Goal: Task Accomplishment & Management: Use online tool/utility

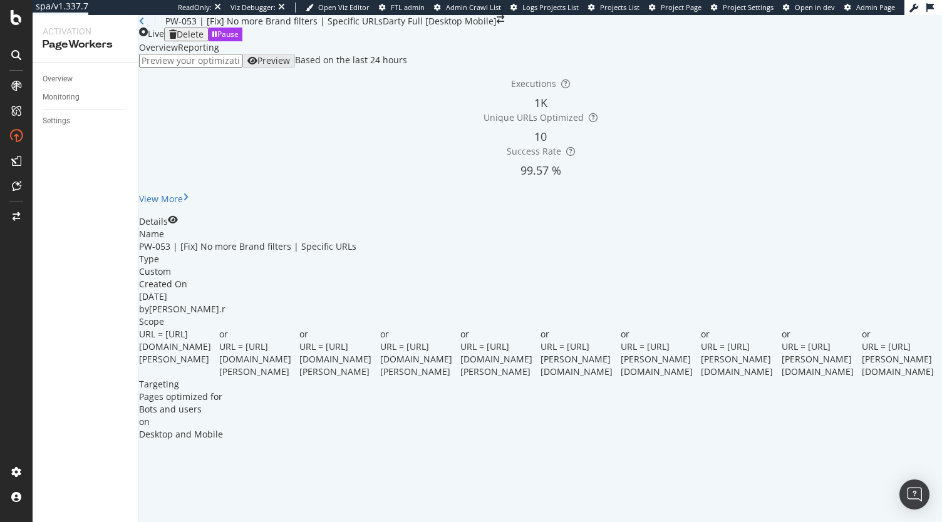
click at [219, 54] on div "Reporting" at bounding box center [198, 47] width 41 height 13
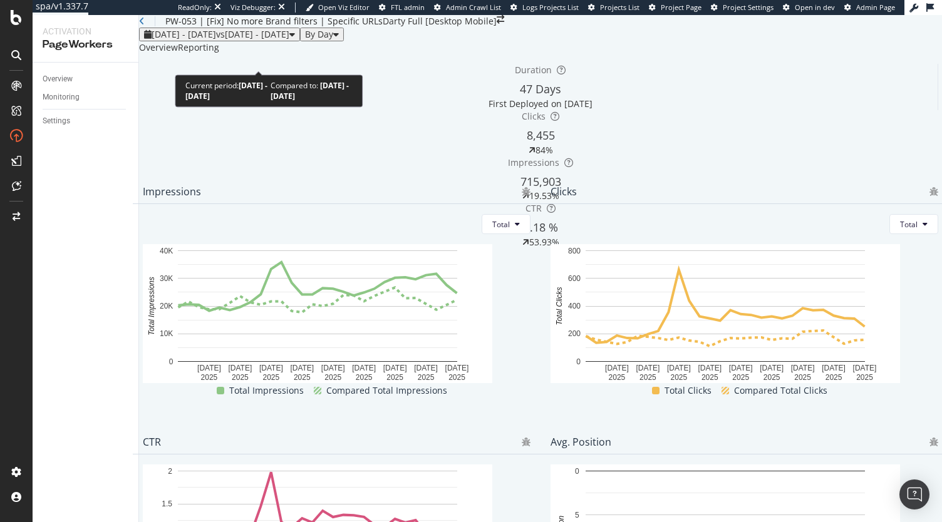
click at [289, 40] on span "vs 2025 May. 19th - Jun. 15th" at bounding box center [252, 34] width 73 height 12
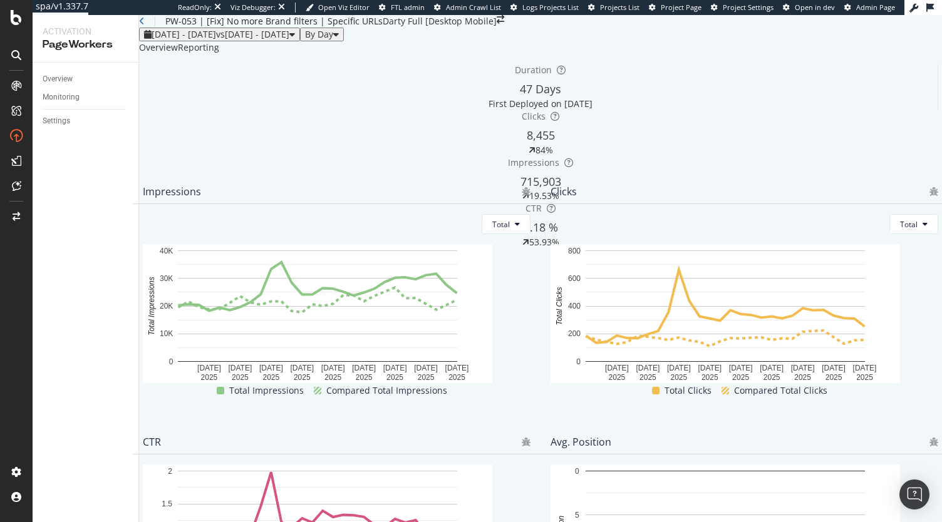
click at [556, 54] on div "Overview Reporting" at bounding box center [540, 47] width 803 height 13
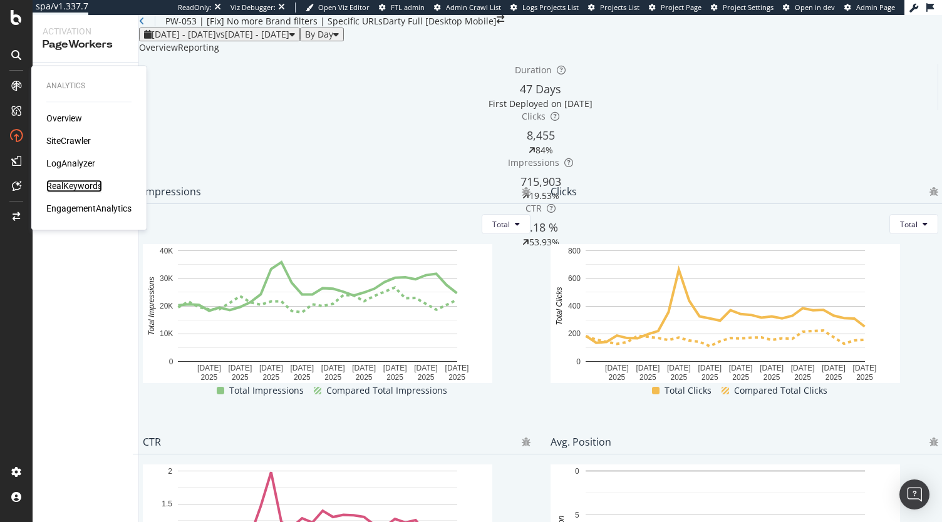
click at [69, 184] on div "RealKeywords" at bounding box center [74, 186] width 56 height 13
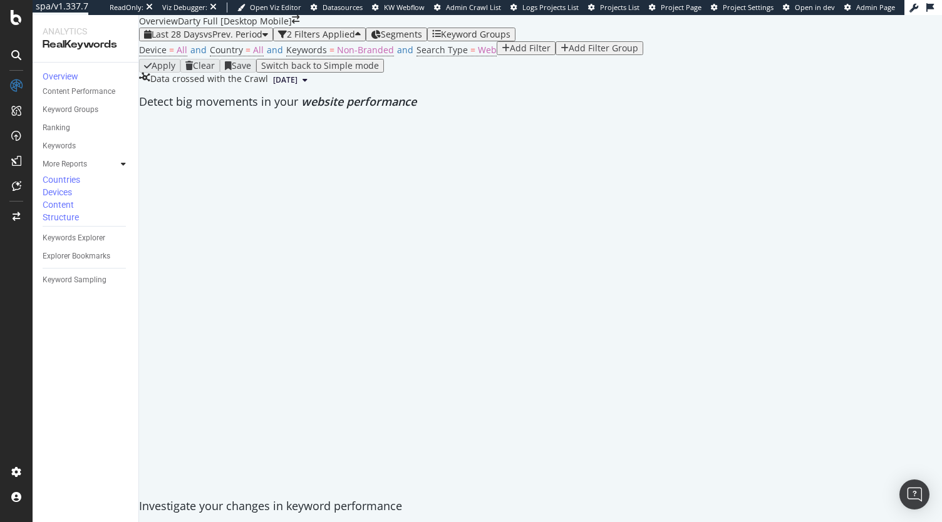
click at [510, 53] on div "Add Filter" at bounding box center [530, 48] width 41 height 10
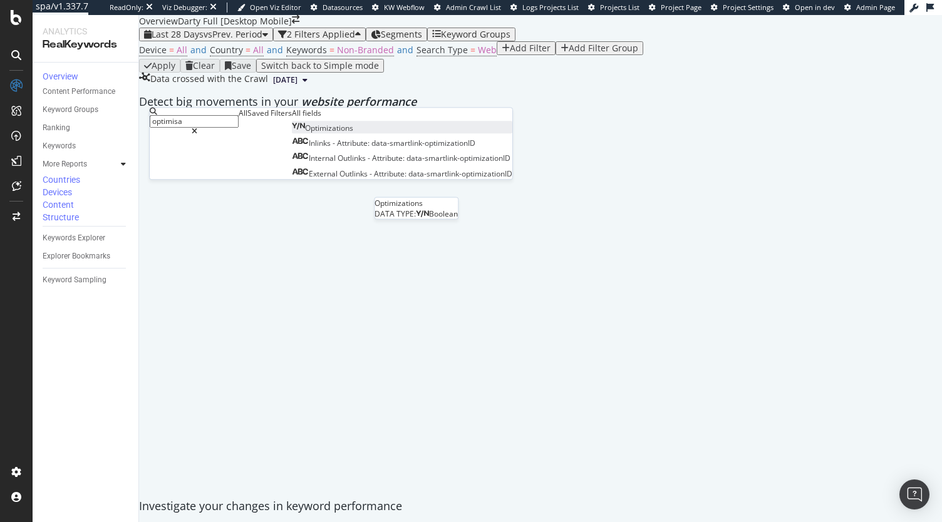
type input "optimisa"
click at [292, 133] on div "Optimizations" at bounding box center [322, 128] width 61 height 11
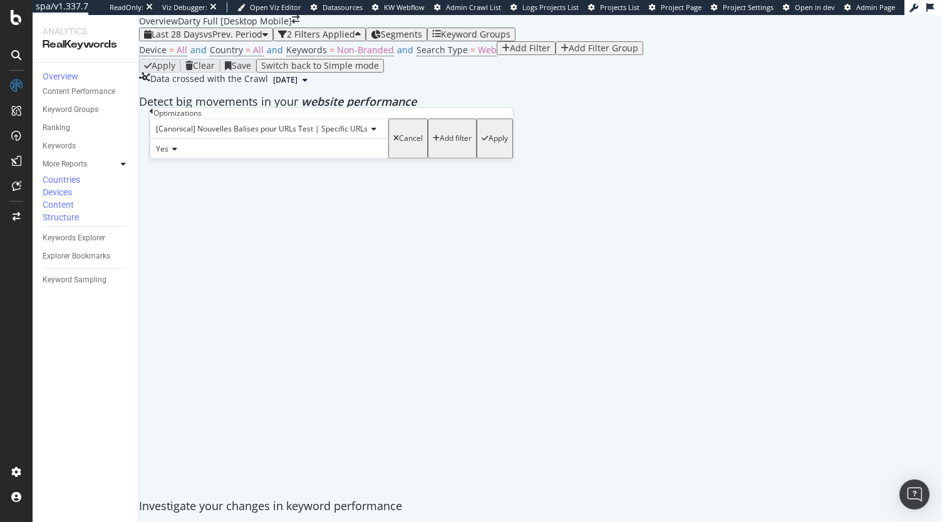
click at [256, 134] on span "[Canonical] Nouvelles Balises pour URLs Test | Specific URLs" at bounding box center [262, 128] width 212 height 11
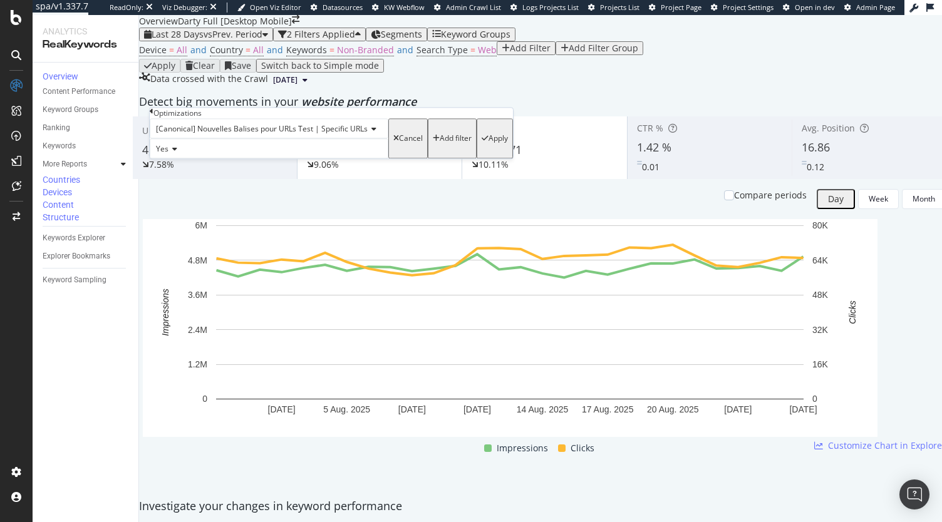
click at [255, 118] on div "Optimizations" at bounding box center [331, 113] width 363 height 11
click at [269, 134] on span "[Canonical] Nouvelles Balises pour URLs Test | Specific URLs" at bounding box center [262, 128] width 212 height 11
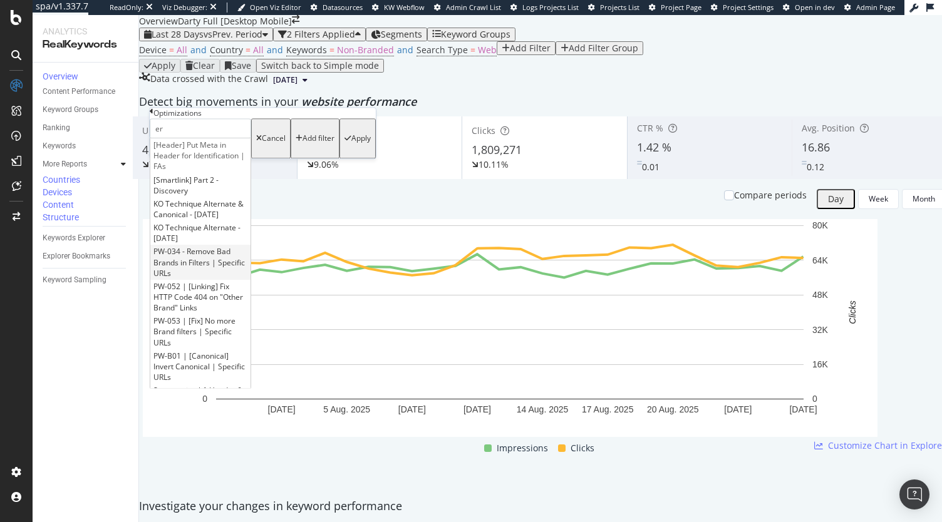
type input "e"
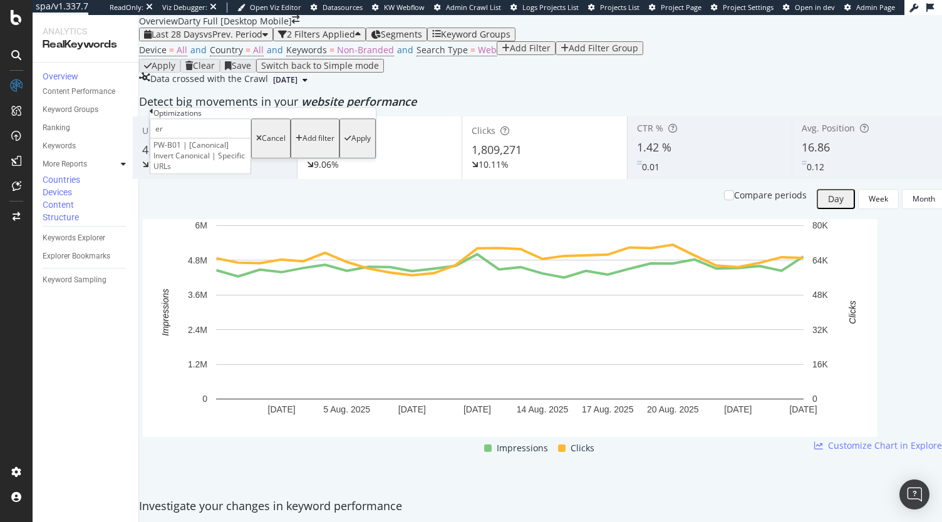
type input "e"
type input "apple"
type input "no more"
click at [235, 170] on span "PW-053 | [Fix] No more Brand filters | Specific URLs" at bounding box center [194, 156] width 82 height 32
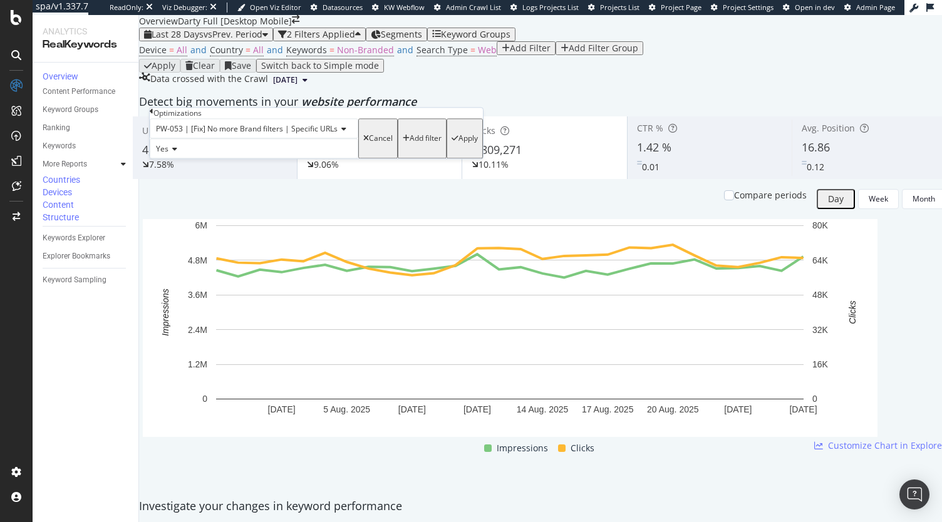
click at [451, 142] on icon "button" at bounding box center [454, 139] width 7 height 8
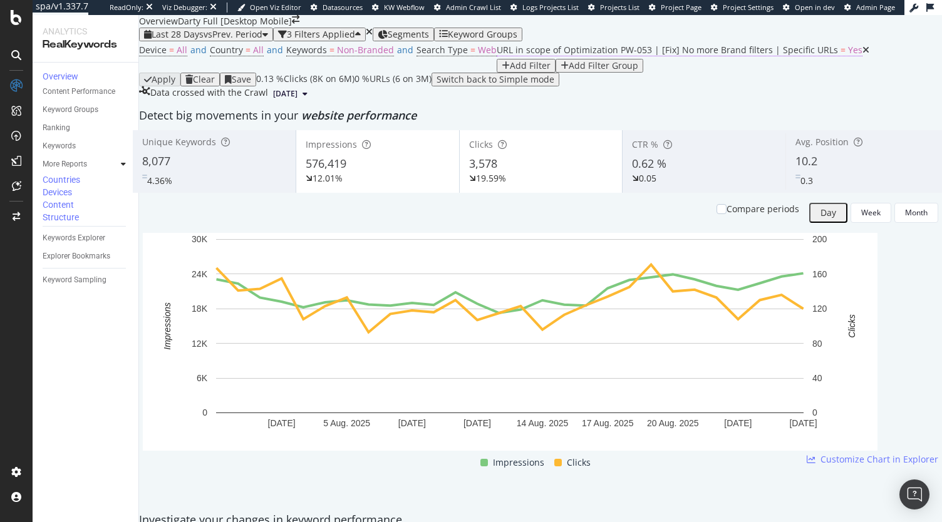
click at [496, 56] on span "URL in scope of Optimization PW-053 | [Fix] No more Brand filters | Specific UR…" at bounding box center [666, 50] width 341 height 12
click at [482, 86] on div "Apply Clear Save 0.13 % Clicks ( 8K on 6M ) 0 % URLs ( 6 on 3M ) Switch back to…" at bounding box center [540, 80] width 803 height 14
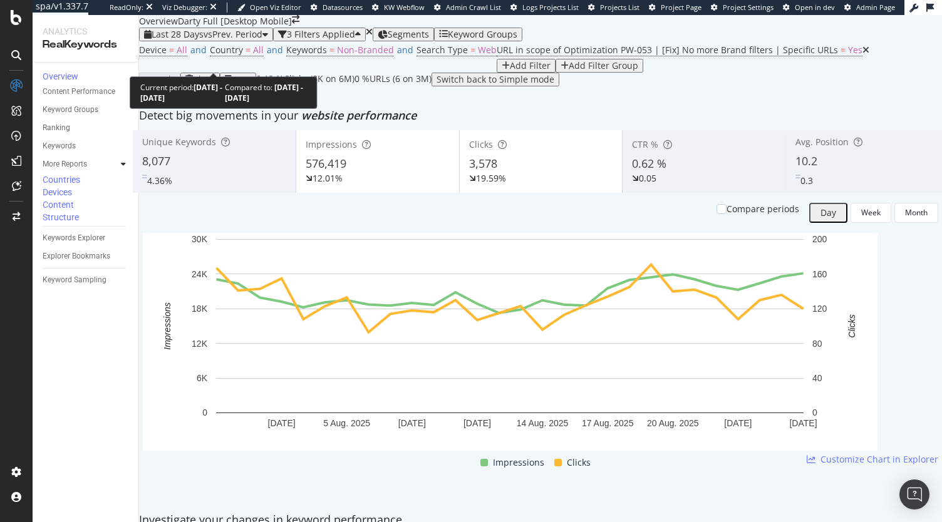
click at [240, 40] on span "vs Prev. Period" at bounding box center [232, 34] width 59 height 12
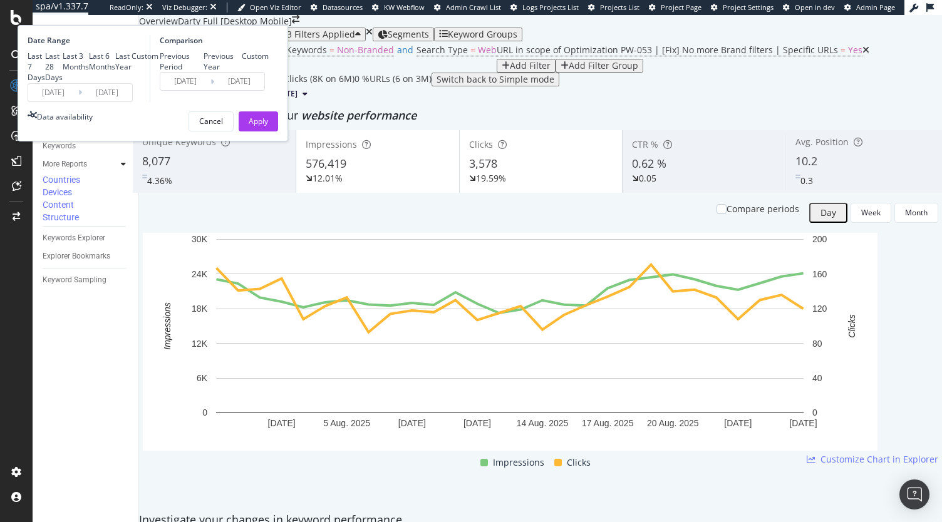
click at [242, 72] on div "Previous Year" at bounding box center [222, 61] width 39 height 21
type input "2024/07/31"
type input "2024/08/27"
click at [268, 131] on div "Apply" at bounding box center [258, 121] width 19 height 19
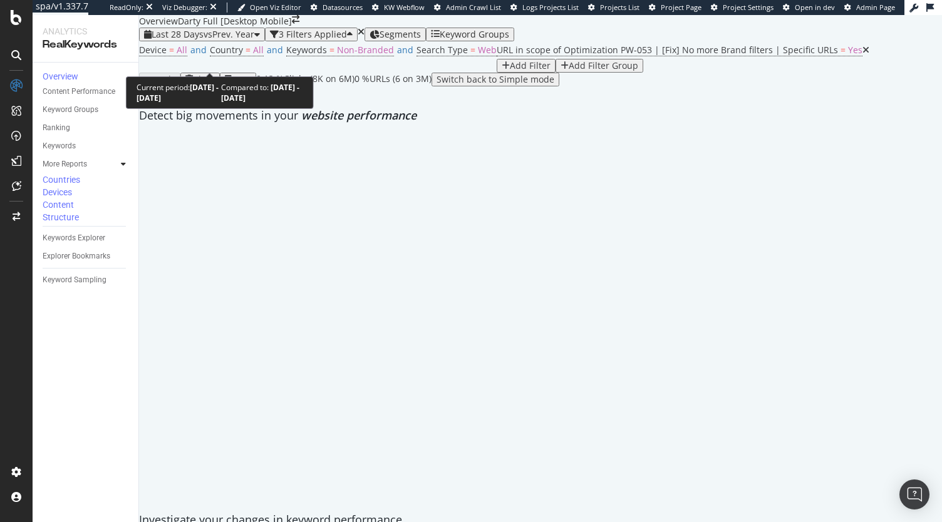
click at [230, 40] on span "vs Prev. Year" at bounding box center [228, 34] width 51 height 12
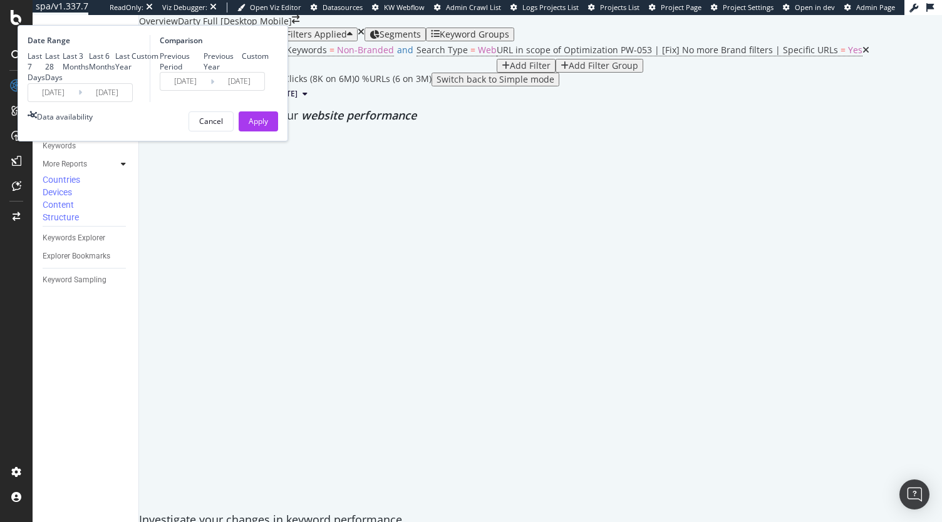
click at [78, 101] on input "2025/07/30" at bounding box center [53, 93] width 50 height 18
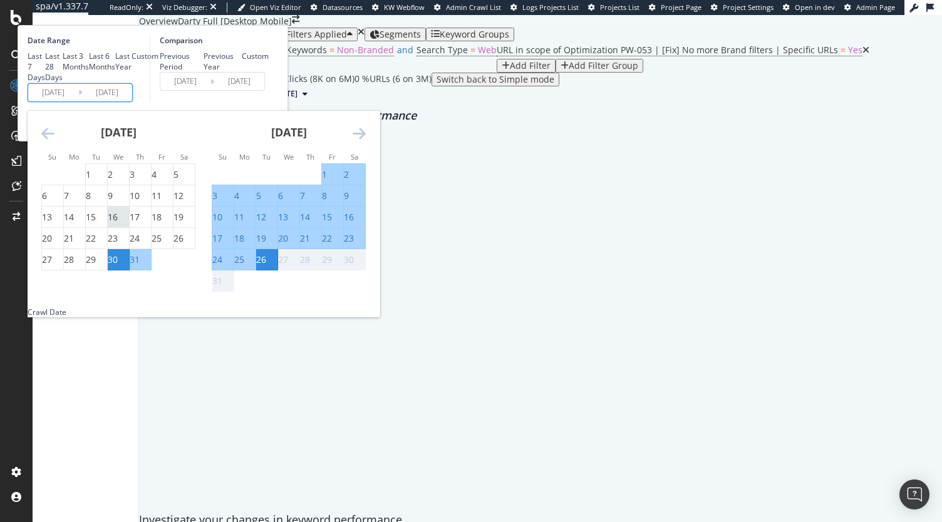
click at [118, 224] on div "16" at bounding box center [113, 217] width 10 height 13
type input "2025/07/16"
type input "2024/07/17"
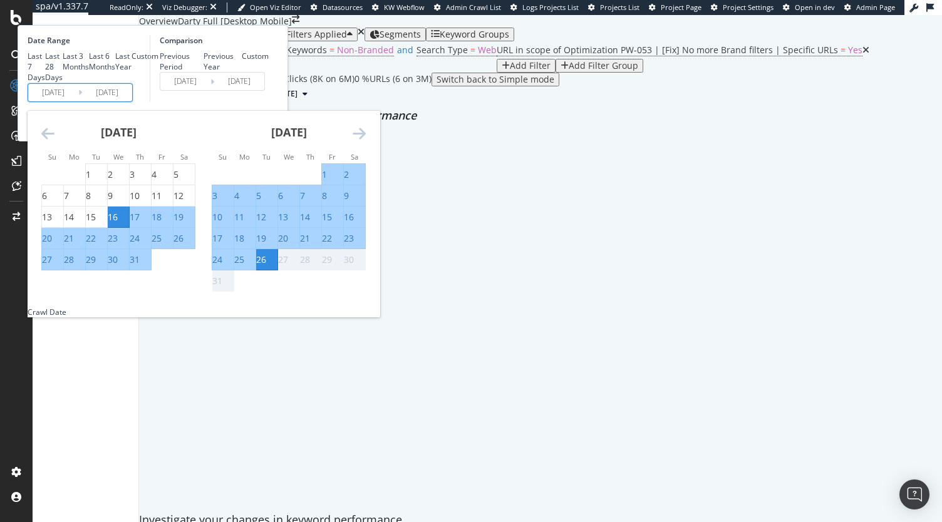
click at [266, 266] on div "26" at bounding box center [261, 260] width 10 height 13
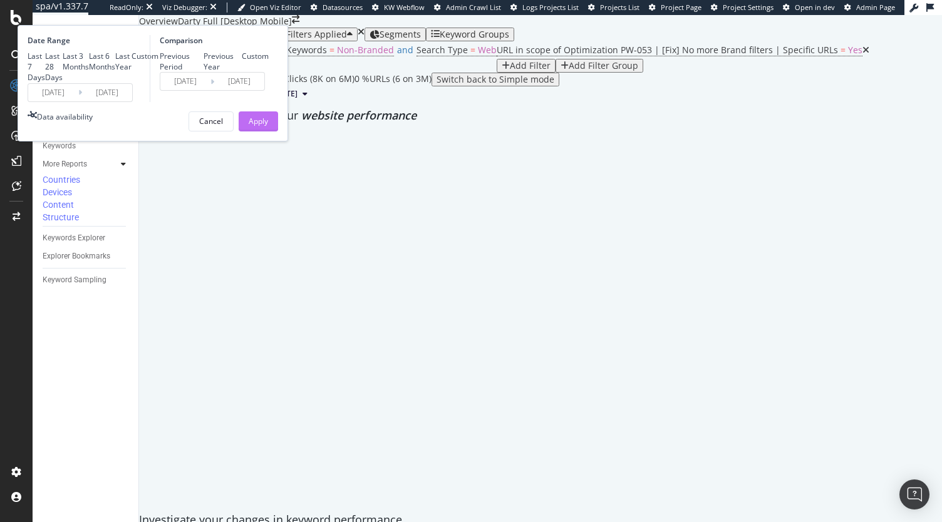
click at [268, 126] on div "Apply" at bounding box center [258, 121] width 19 height 11
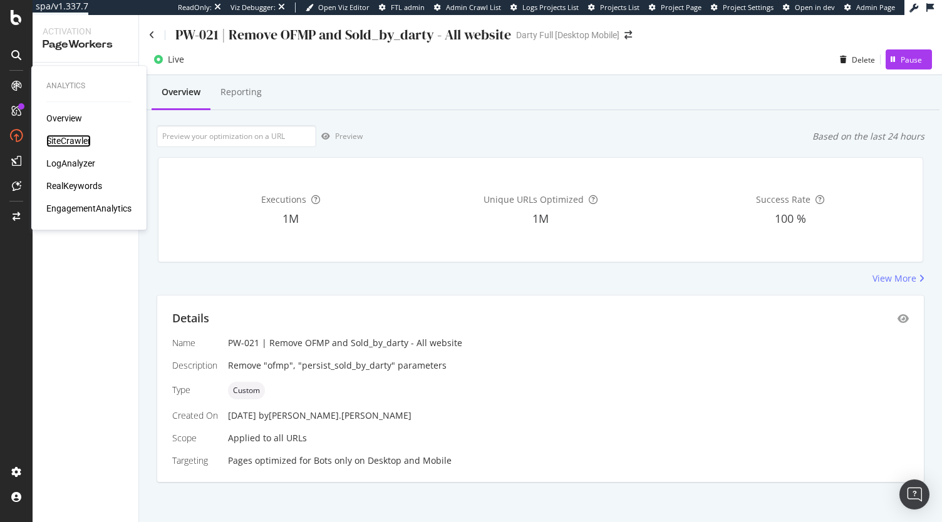
click at [68, 141] on div "SiteCrawler" at bounding box center [68, 141] width 44 height 13
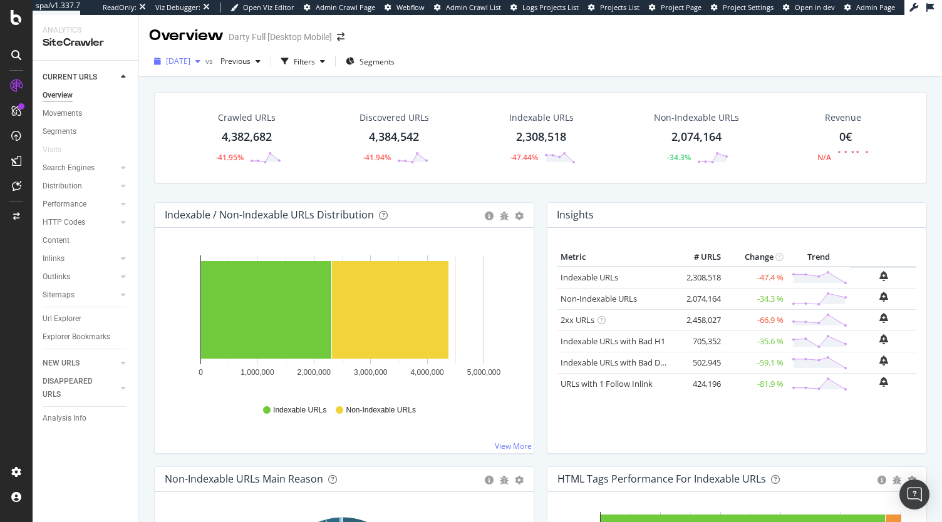
click at [190, 59] on span "[DATE]" at bounding box center [178, 61] width 24 height 11
drag, startPoint x: 337, startPoint y: 85, endPoint x: 331, endPoint y: 29, distance: 55.5
click at [512, 76] on div "2025 Jul. 31st vs Previous Filters Segments" at bounding box center [540, 63] width 803 height 25
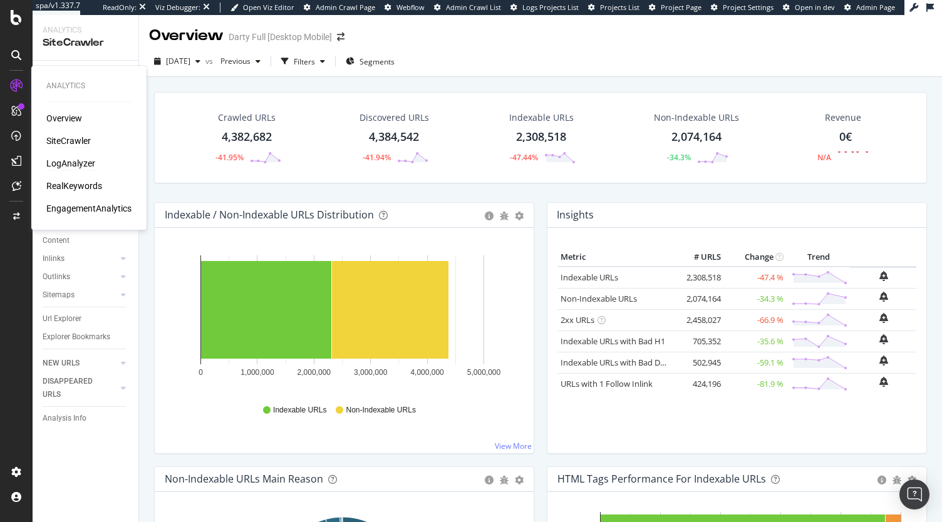
click at [73, 167] on div "LogAnalyzer" at bounding box center [70, 163] width 49 height 13
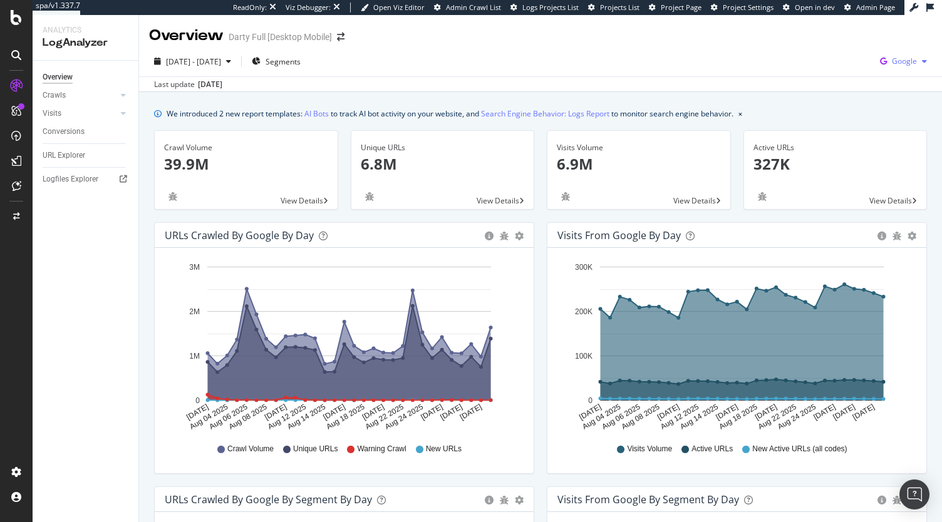
click at [893, 60] on span "Google" at bounding box center [904, 61] width 25 height 11
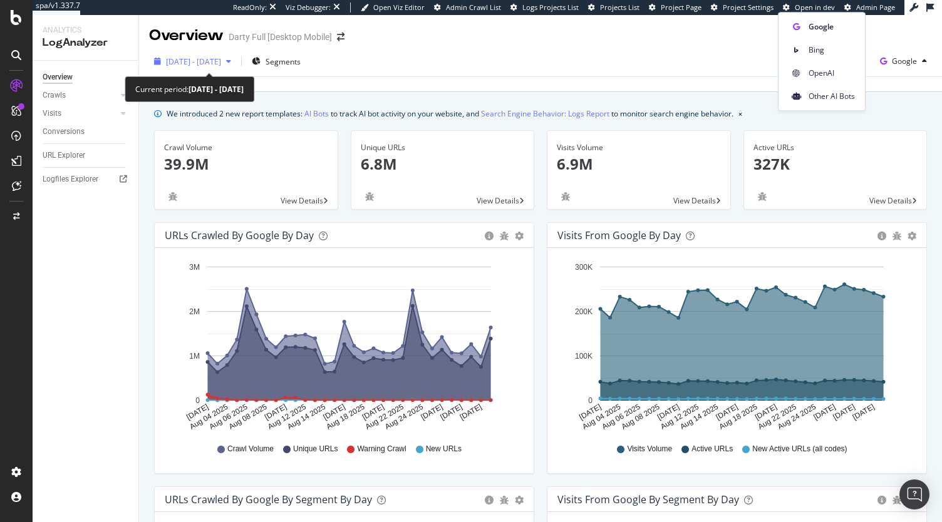
click at [206, 61] on span "2025 Aug. 2nd - Aug. 31st" at bounding box center [193, 61] width 55 height 11
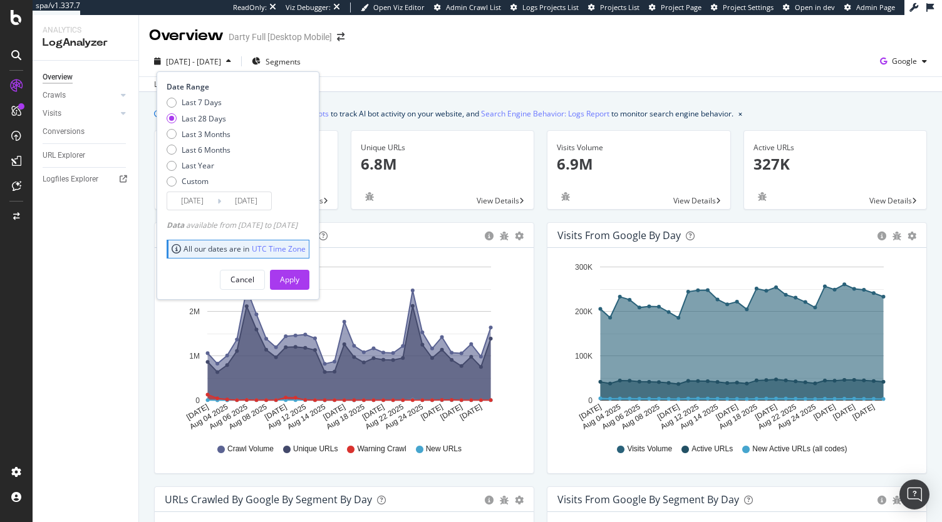
click at [208, 140] on div "Last 7 Days Last 28 Days Last 3 Months Last 6 Months Last Year Custom" at bounding box center [199, 144] width 64 height 95
click at [208, 139] on div "Last 3 Months" at bounding box center [206, 134] width 49 height 11
type input "2025/06/01"
click at [207, 135] on div "Last 3 Months" at bounding box center [206, 134] width 49 height 11
click at [297, 280] on button "Apply" at bounding box center [289, 280] width 39 height 20
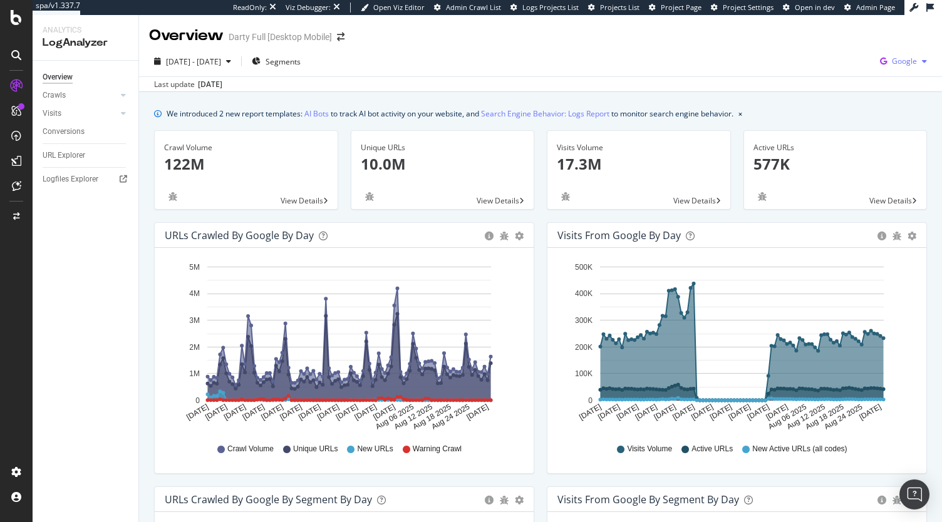
click at [899, 66] on div "Google" at bounding box center [903, 61] width 57 height 19
click at [811, 74] on span "OpenAI" at bounding box center [831, 73] width 46 height 11
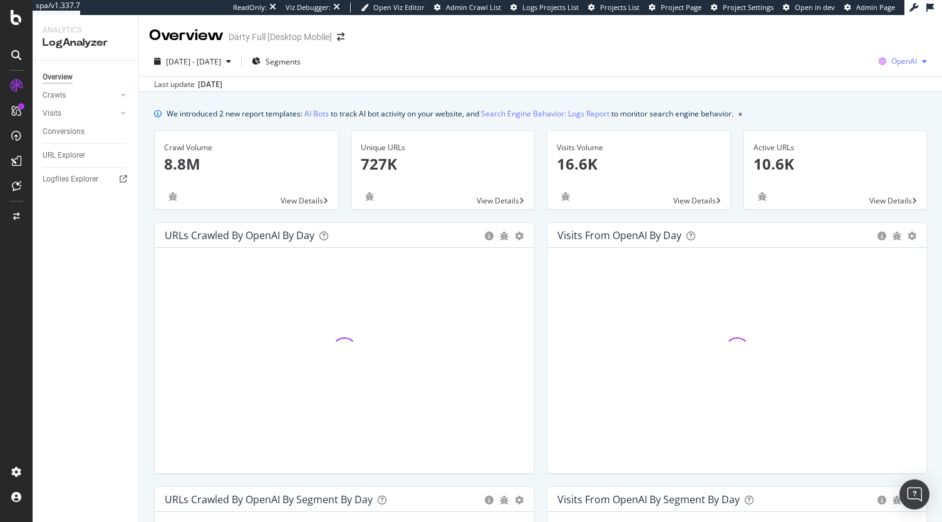
click at [905, 62] on span "OpenAI" at bounding box center [904, 61] width 26 height 11
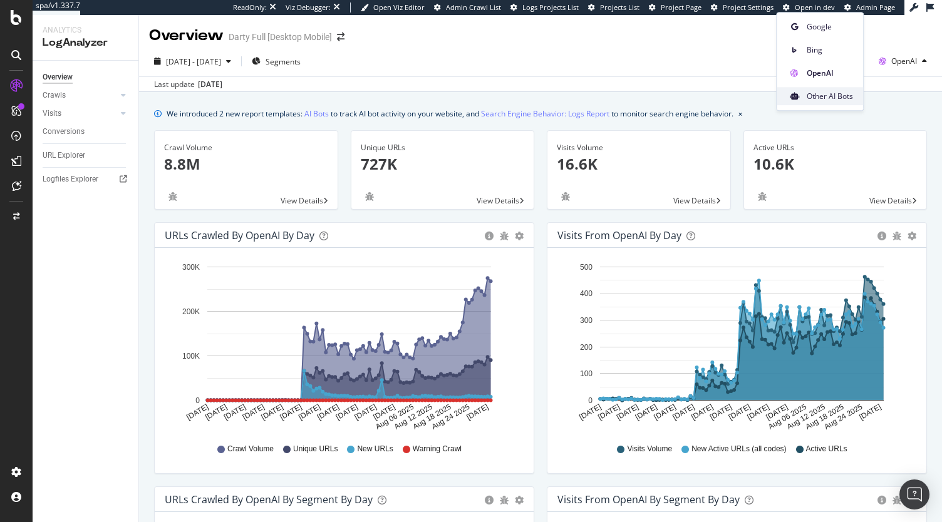
click at [811, 98] on span "Other AI Bots" at bounding box center [829, 96] width 46 height 11
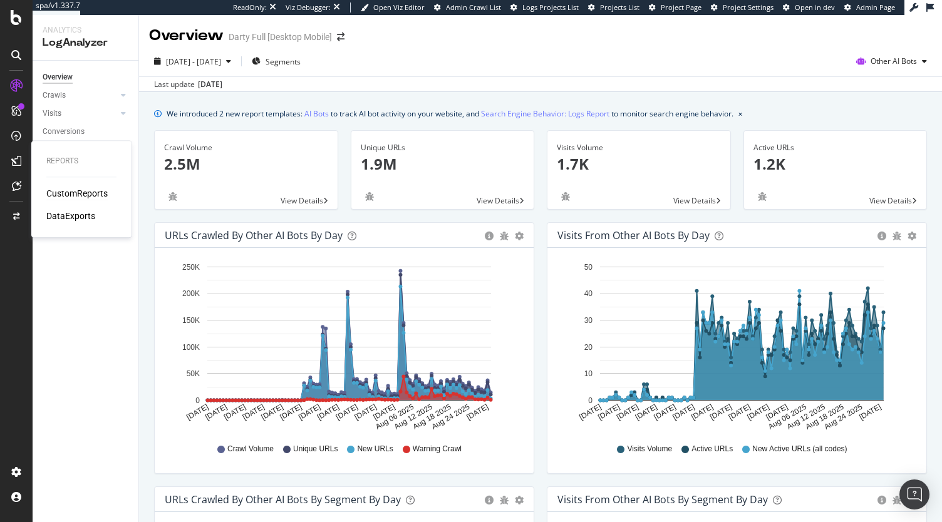
click at [97, 197] on div "CustomReports" at bounding box center [76, 193] width 61 height 13
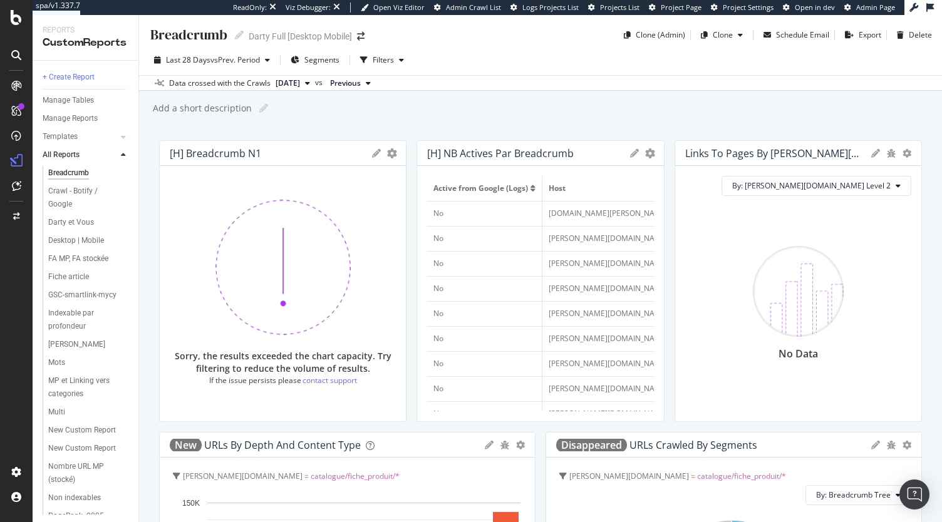
click at [83, 128] on div "Templates" at bounding box center [91, 137] width 96 height 18
click at [79, 133] on link "Templates" at bounding box center [80, 136] width 75 height 13
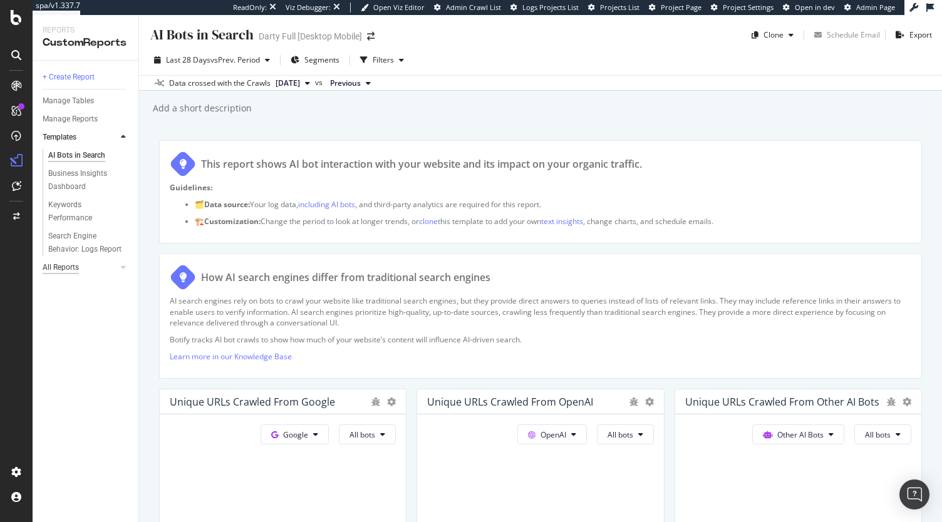
click at [66, 271] on div "All Reports" at bounding box center [61, 267] width 36 height 13
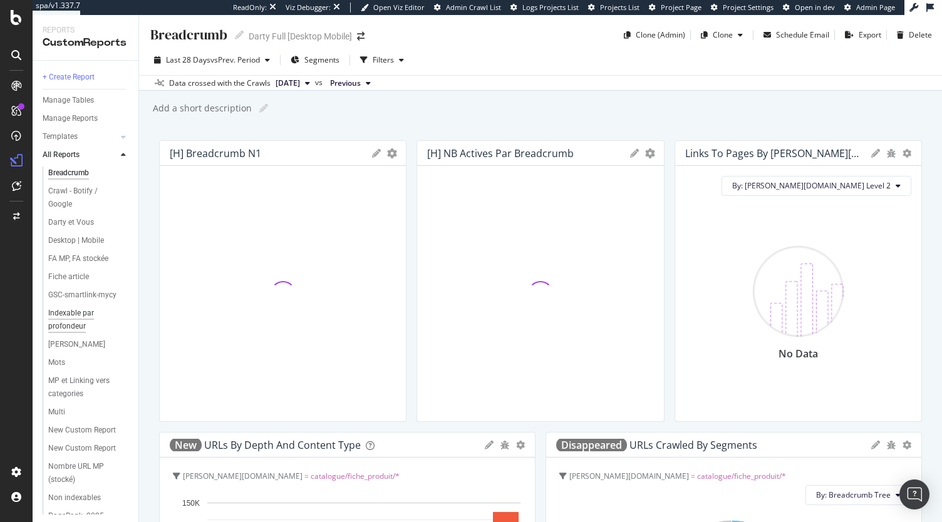
scroll to position [313, 0]
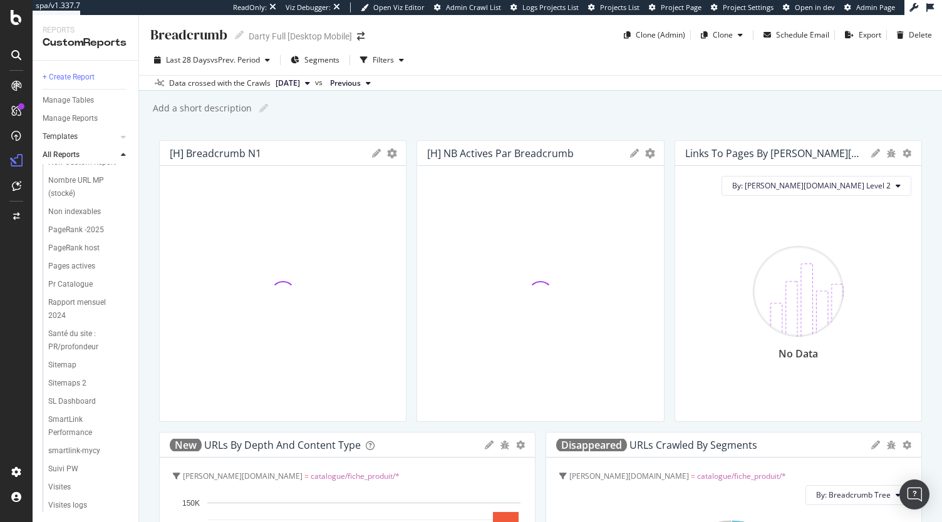
click at [83, 136] on link "Templates" at bounding box center [80, 136] width 75 height 13
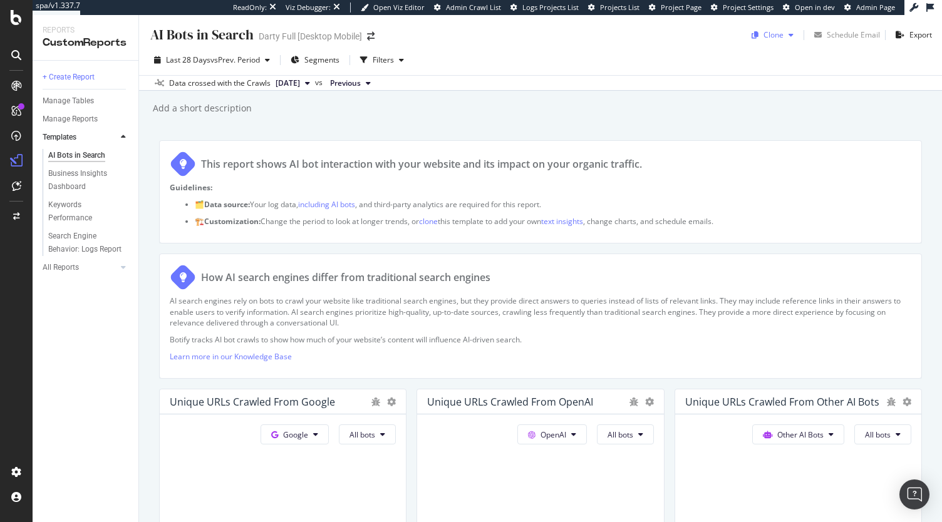
click at [773, 39] on div "Clone" at bounding box center [773, 34] width 20 height 11
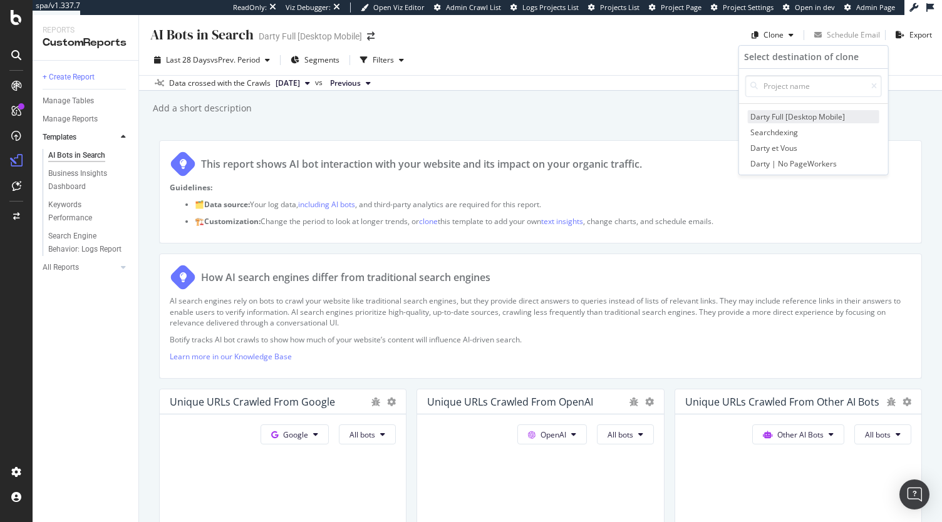
click at [803, 114] on span "Darty Full [Desktop Mobile]" at bounding box center [813, 116] width 131 height 13
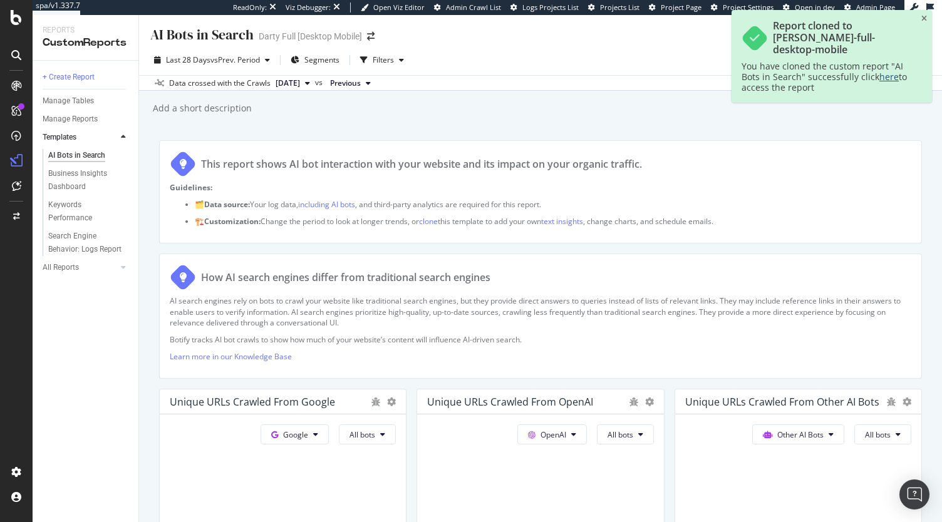
click at [886, 71] on link "here" at bounding box center [888, 77] width 19 height 12
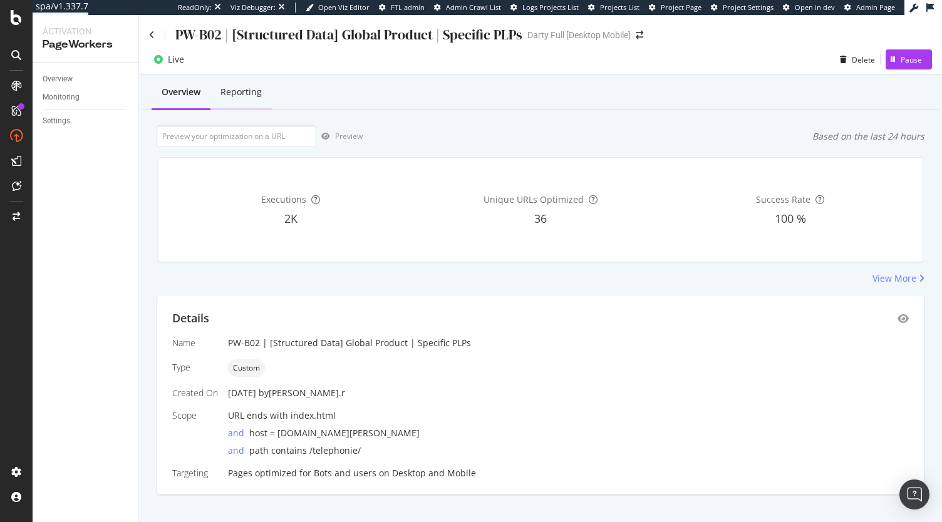
click at [254, 100] on div "Reporting" at bounding box center [240, 93] width 61 height 34
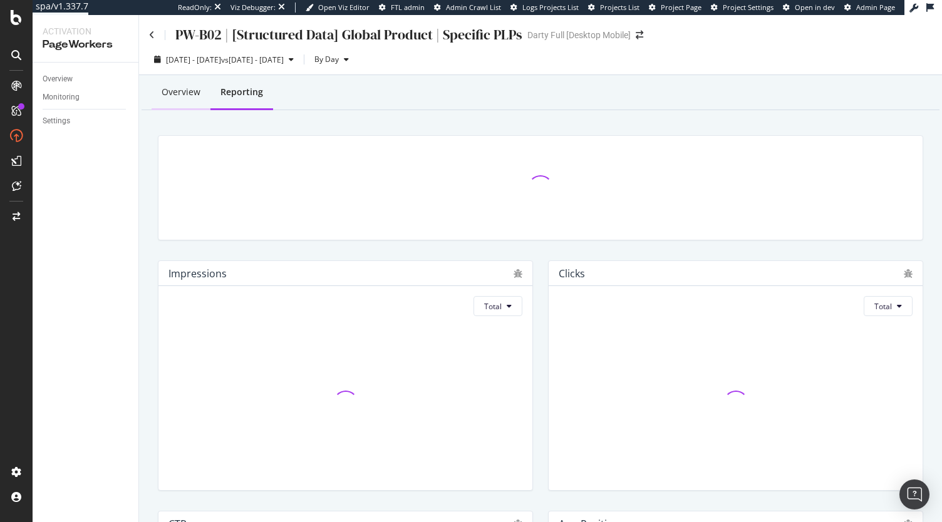
click at [180, 98] on div "Overview" at bounding box center [181, 92] width 39 height 13
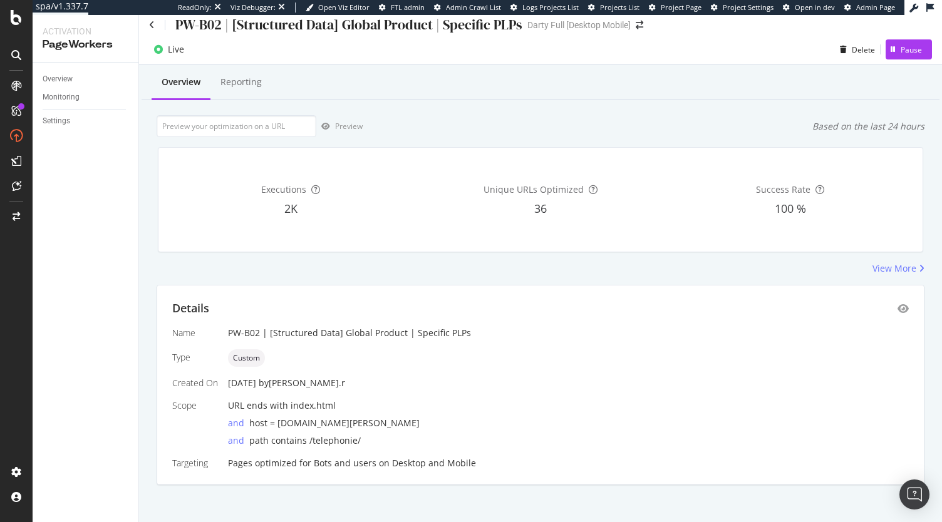
scroll to position [16, 0]
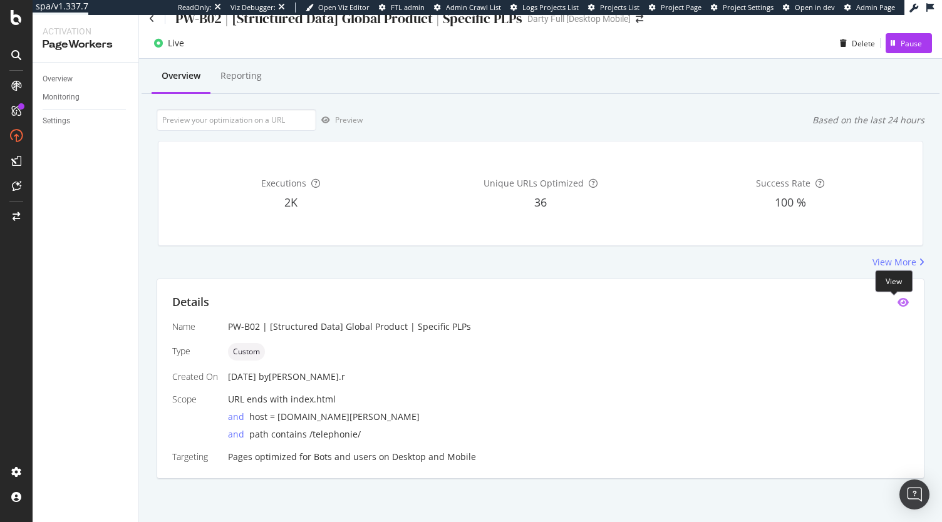
click at [898, 300] on icon "eye" at bounding box center [902, 302] width 11 height 10
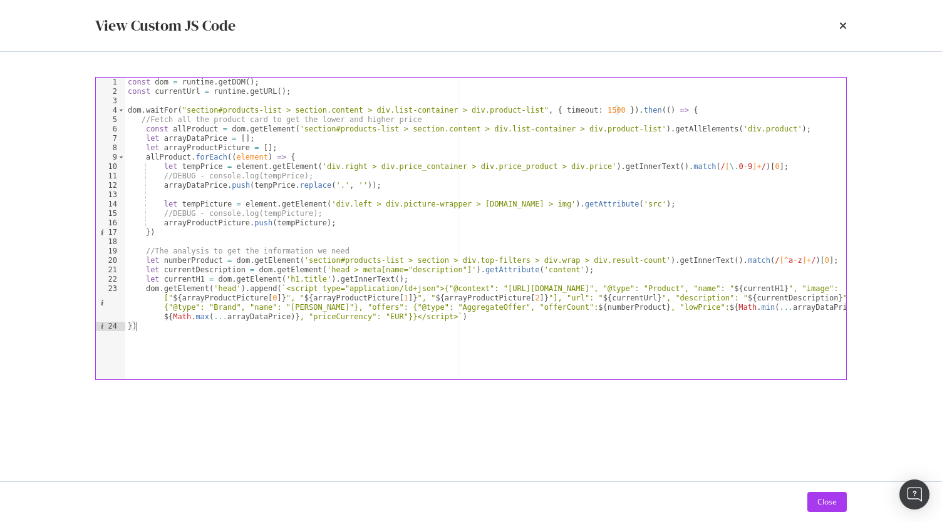
click at [457, 241] on div "const dom = runtime . getDOM ( ) ; const currentUrl = runtime . getURL ( ) ; do…" at bounding box center [485, 238] width 721 height 321
click at [849, 22] on div "View Custom JS Code" at bounding box center [470, 25] width 801 height 51
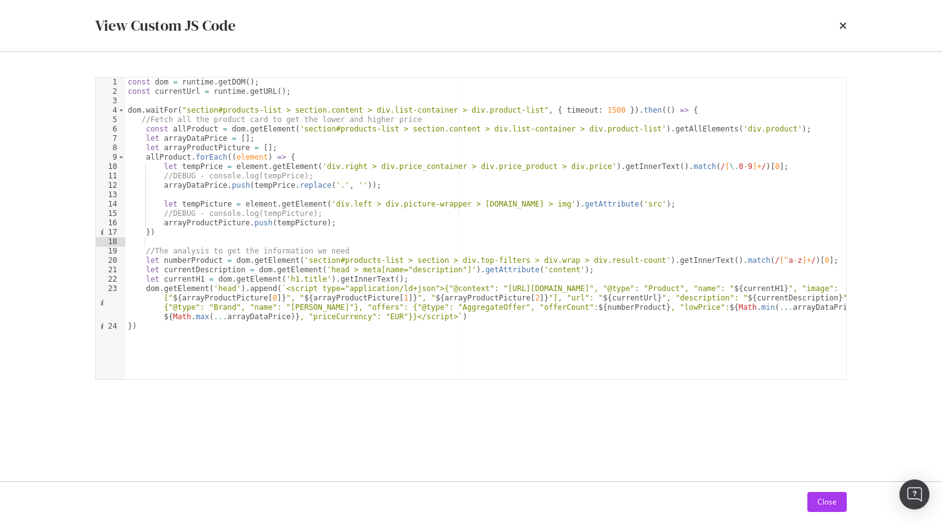
click at [846, 22] on div "View Custom JS Code" at bounding box center [470, 25] width 801 height 51
click at [846, 24] on icon "times" at bounding box center [843, 26] width 8 height 10
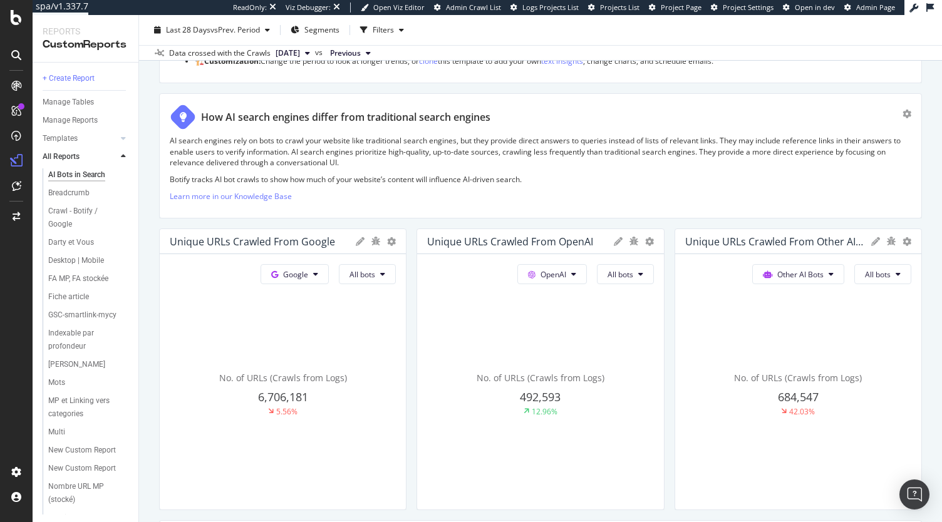
scroll to position [125, 0]
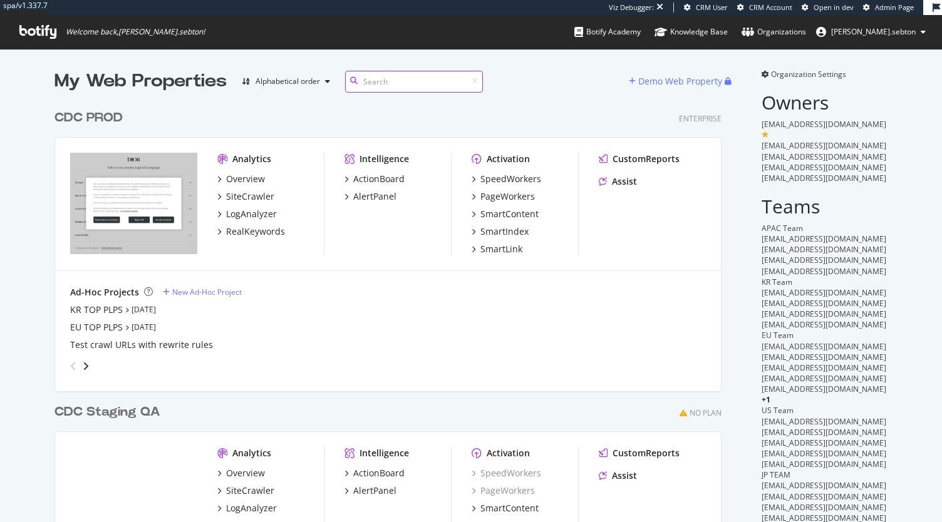
scroll to position [538, 667]
click at [243, 197] on div "SiteCrawler" at bounding box center [250, 196] width 48 height 13
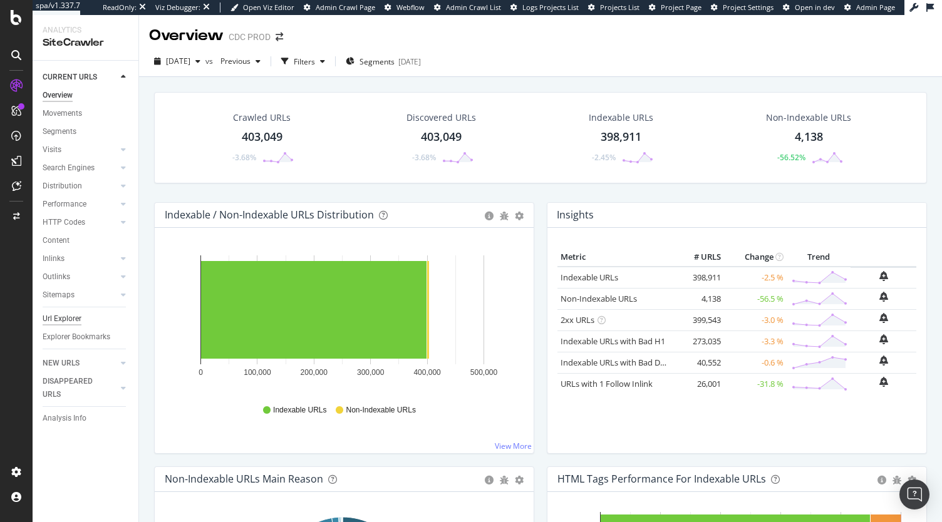
click at [61, 320] on div "Url Explorer" at bounding box center [62, 318] width 39 height 13
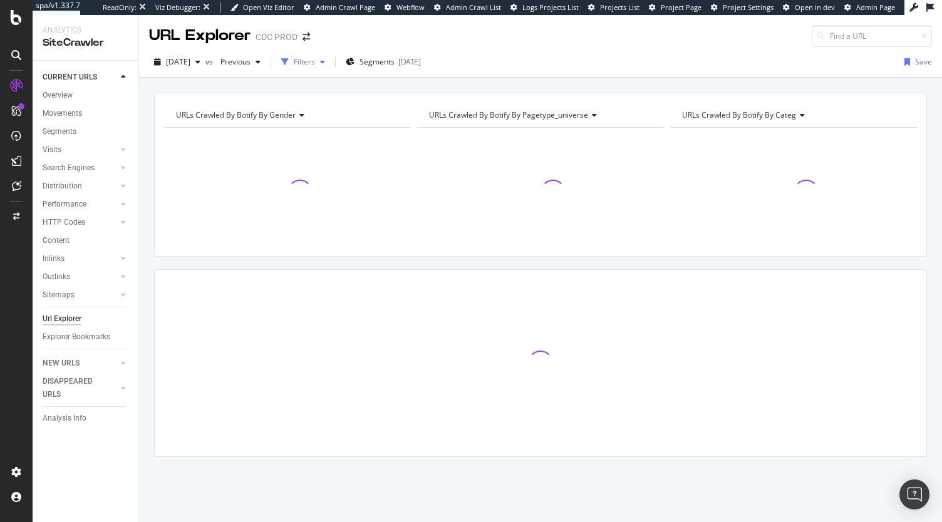
click at [330, 64] on div "button" at bounding box center [322, 62] width 15 height 8
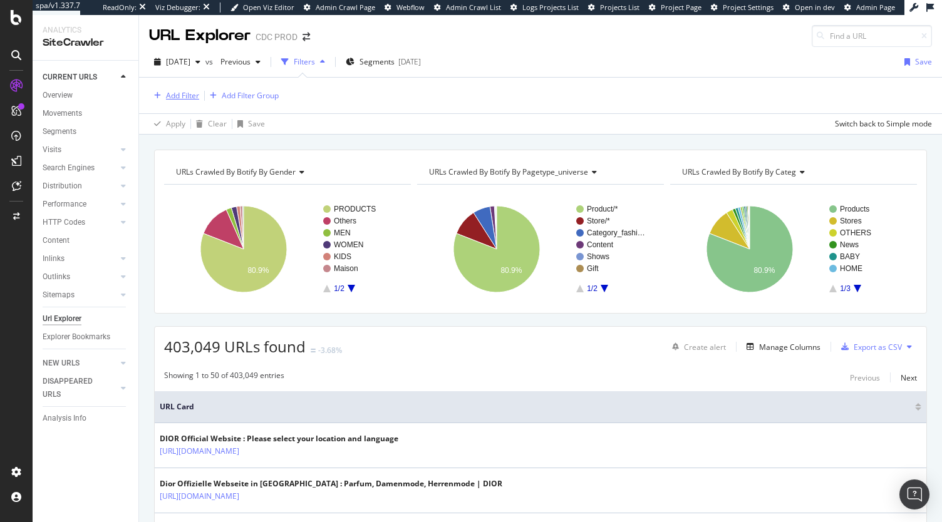
click at [174, 96] on div "Add Filter" at bounding box center [182, 95] width 33 height 11
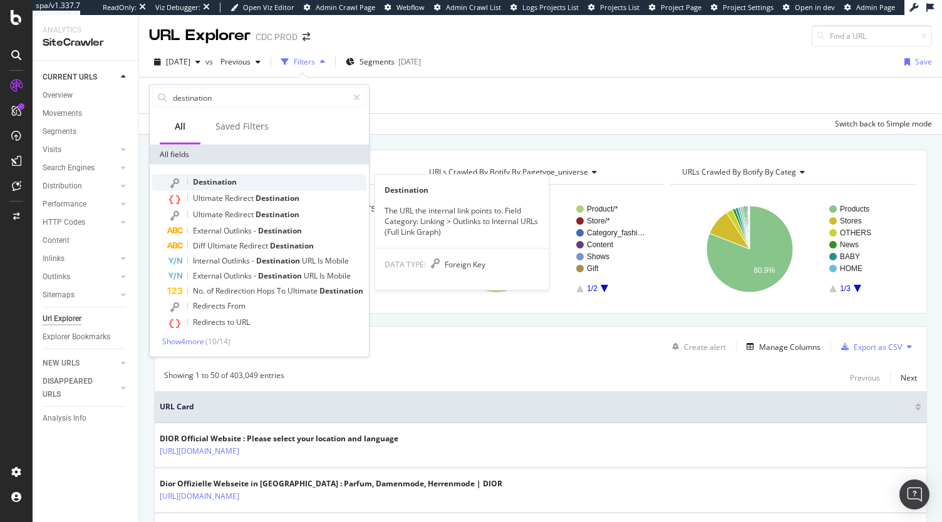
type input "destination"
click at [253, 185] on div "Destination" at bounding box center [266, 183] width 199 height 16
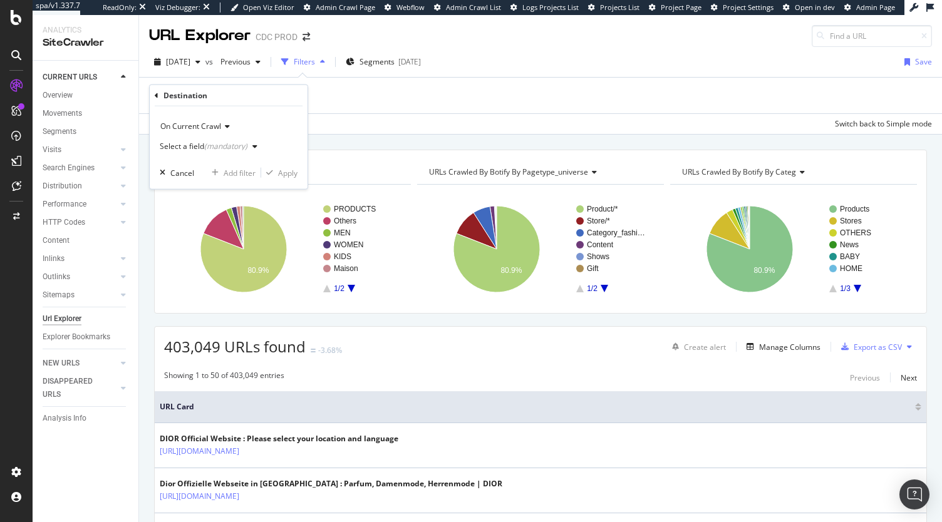
click at [238, 147] on div "(mandatory)" at bounding box center [225, 146] width 43 height 11
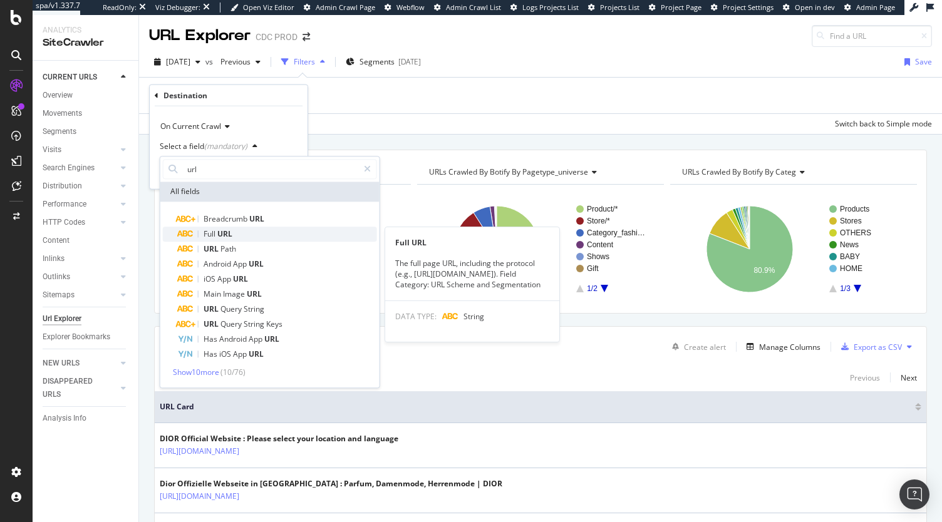
type input "url"
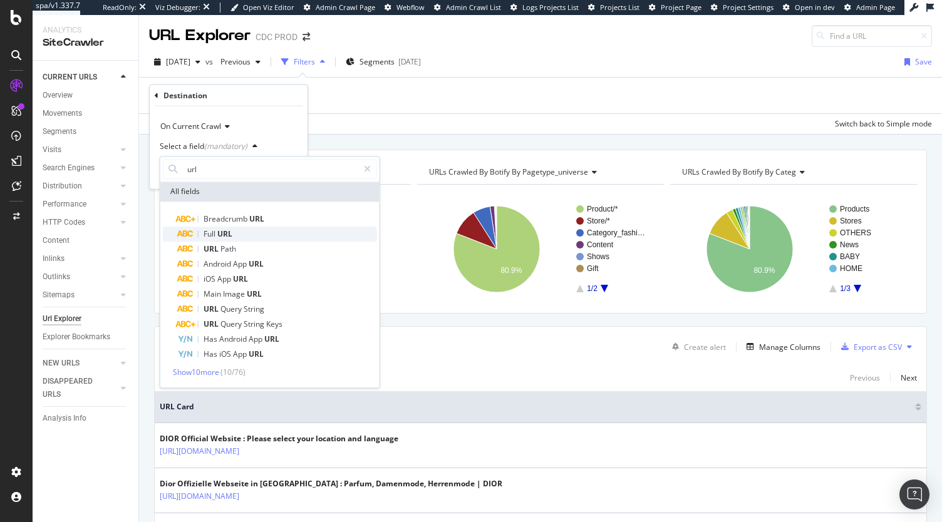
click at [227, 237] on span "URL" at bounding box center [224, 234] width 15 height 11
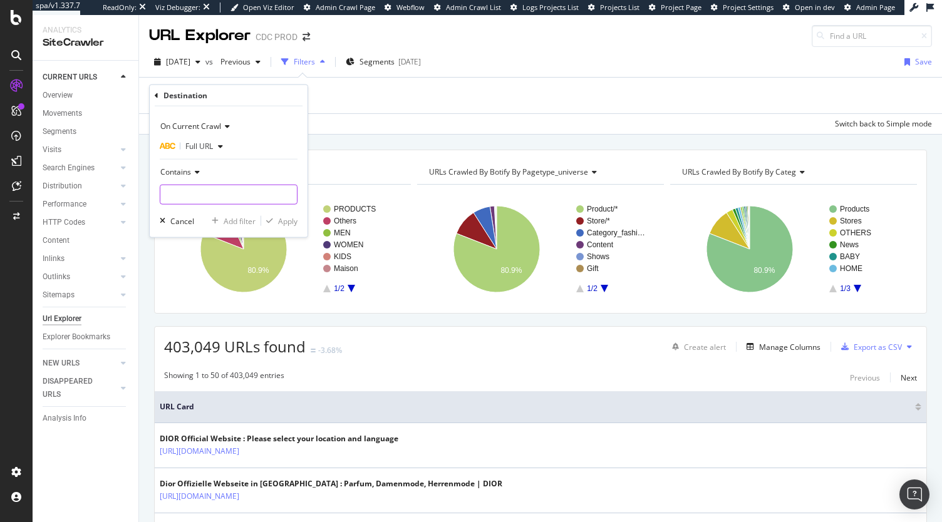
click at [198, 192] on input "text" at bounding box center [228, 195] width 136 height 20
paste input "[a-z]{2}_[A-Z]{2}"
type input "[a-z]{2}_[A-Z]{2}"
click at [191, 173] on icon at bounding box center [195, 172] width 9 height 8
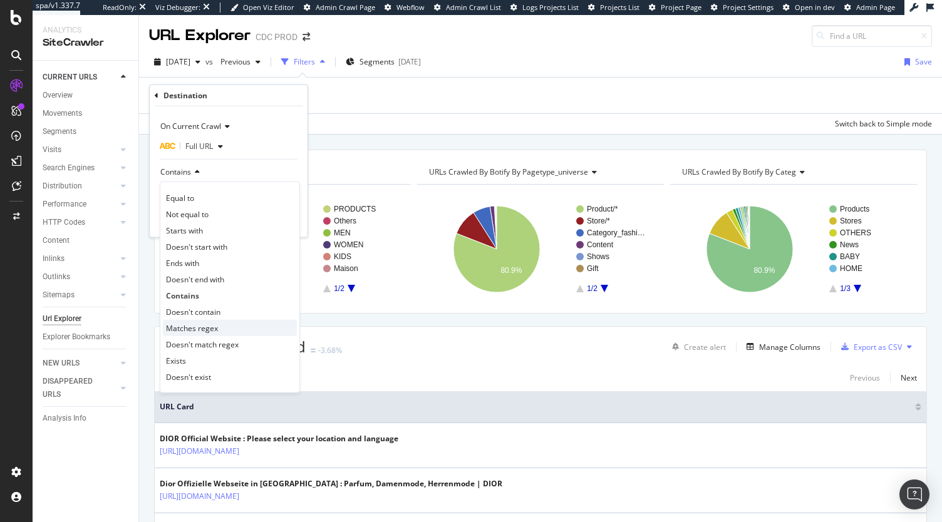
click at [189, 329] on span "Matches regex" at bounding box center [192, 327] width 52 height 11
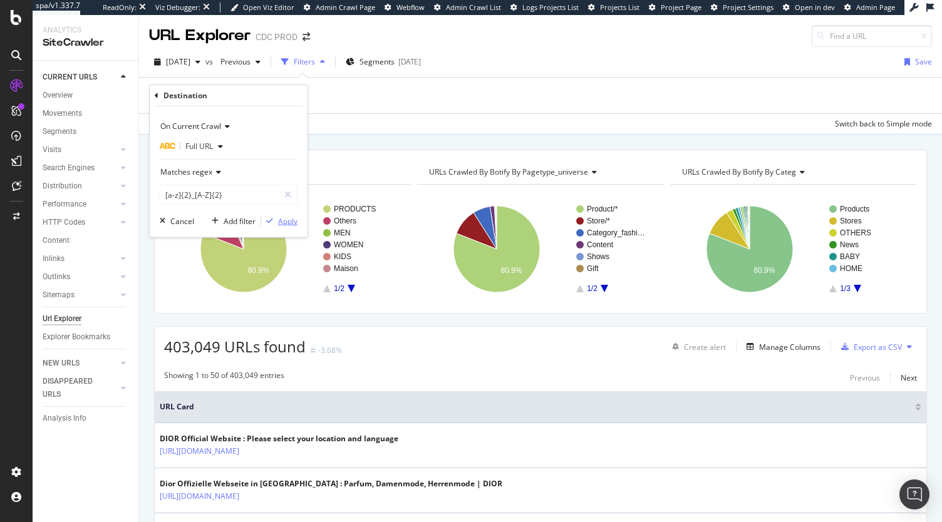
click at [284, 222] on div "Apply" at bounding box center [287, 220] width 19 height 11
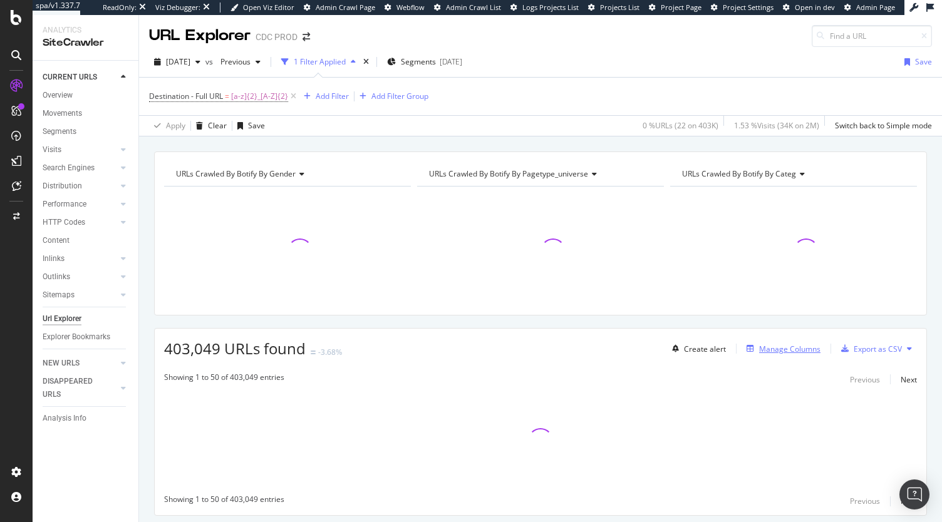
click at [773, 342] on div "Manage Columns" at bounding box center [780, 349] width 79 height 14
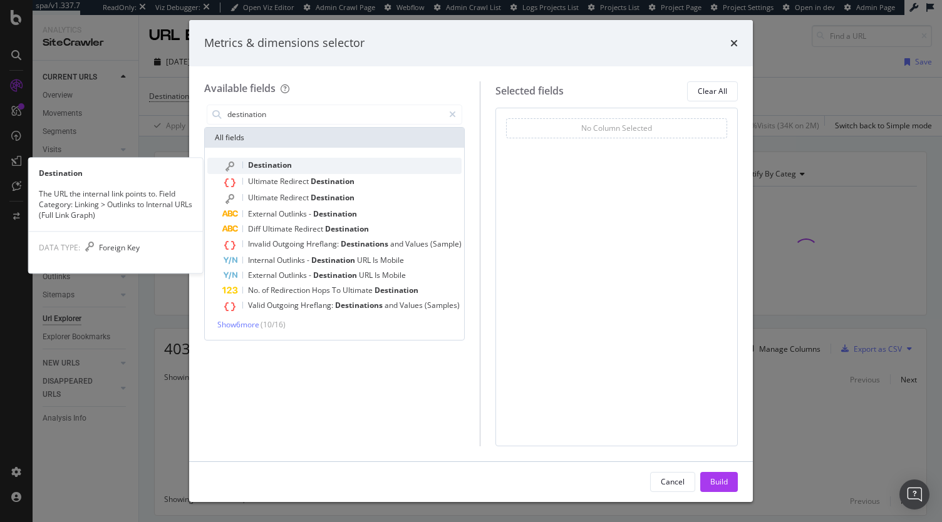
type input "destination"
click at [273, 162] on span "Destination" at bounding box center [270, 165] width 44 height 11
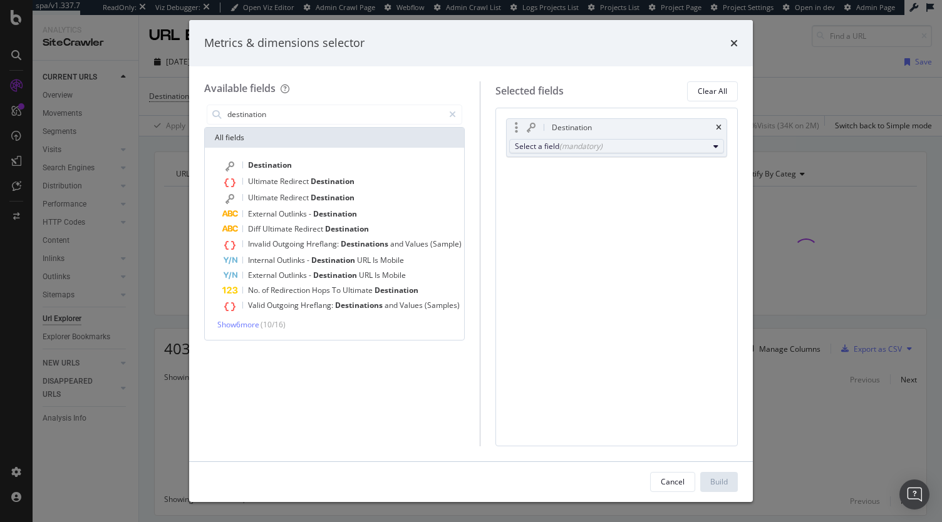
click at [551, 145] on div "Select a field (mandatory)" at bounding box center [611, 146] width 193 height 11
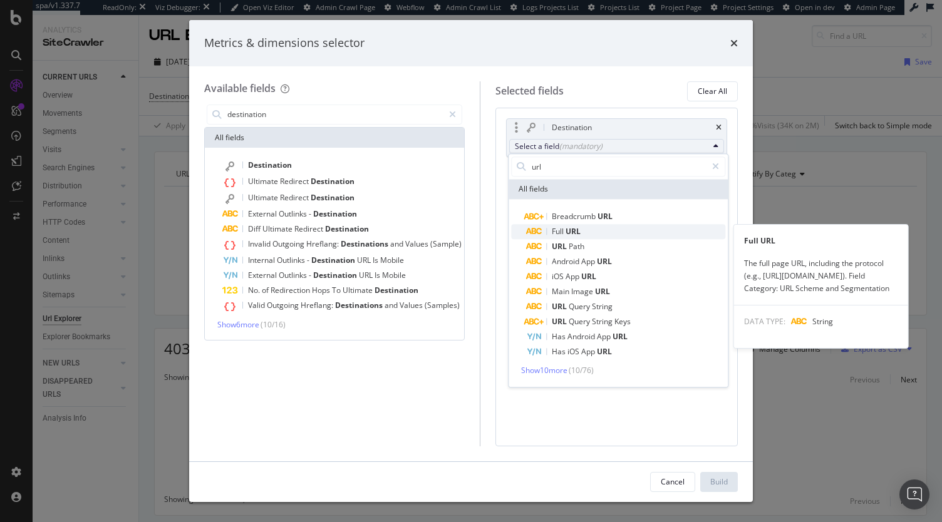
type input "url"
click at [579, 234] on span "URL" at bounding box center [572, 231] width 15 height 11
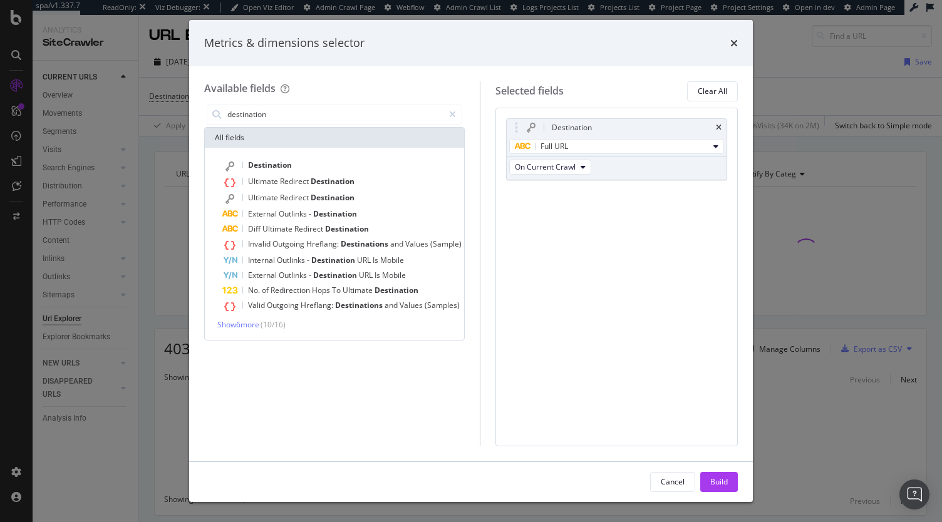
click at [707, 485] on button "Build" at bounding box center [719, 482] width 38 height 20
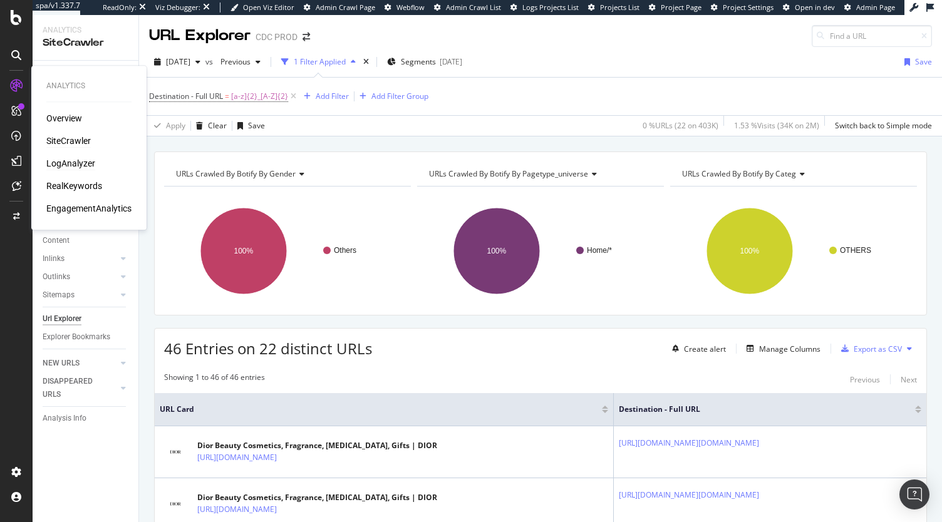
click at [64, 161] on div "LogAnalyzer" at bounding box center [70, 163] width 49 height 13
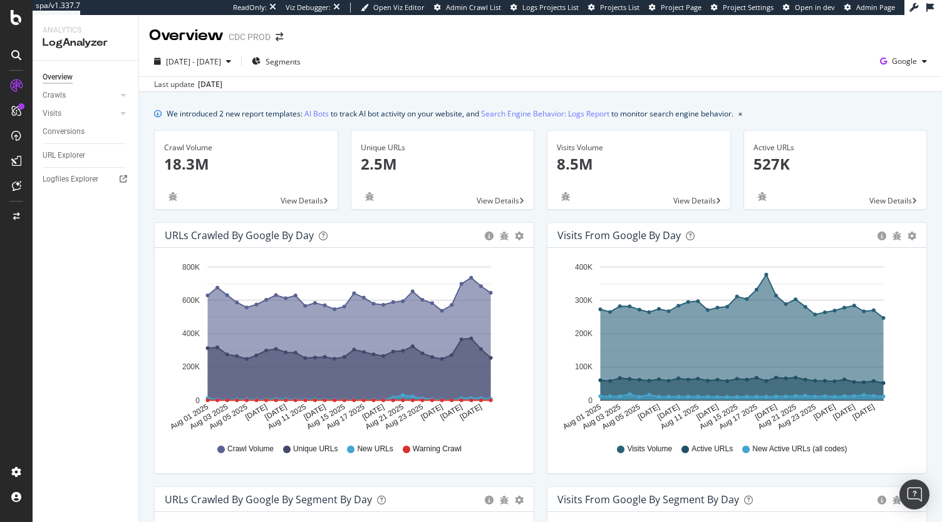
click at [65, 164] on div "URL Explorer" at bounding box center [91, 156] width 96 height 18
click at [69, 159] on div "URL Explorer" at bounding box center [64, 155] width 43 height 13
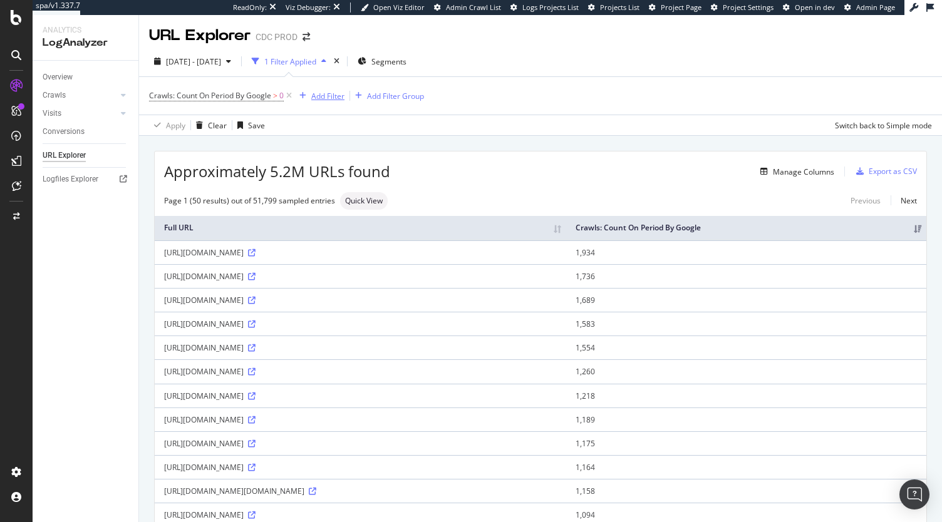
click at [337, 98] on div "Add Filter" at bounding box center [327, 96] width 33 height 11
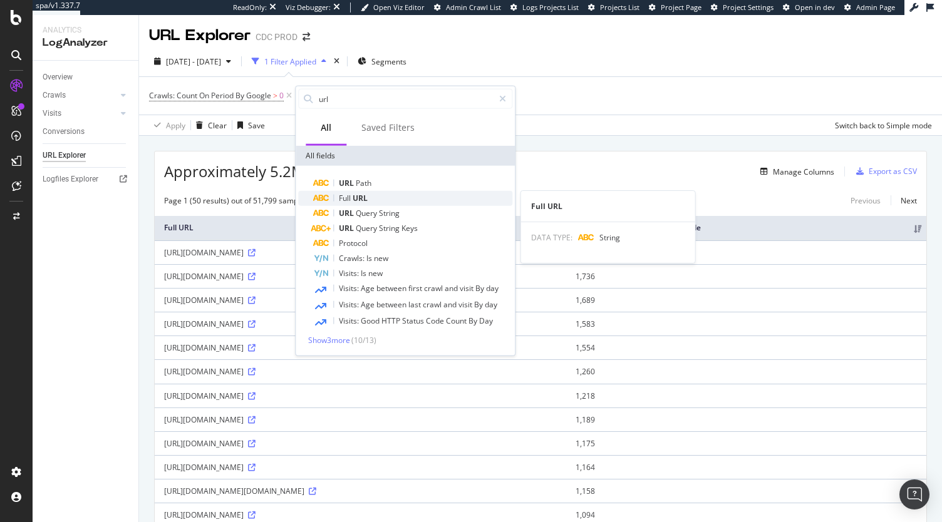
type input "url"
click at [361, 195] on span "URL" at bounding box center [359, 198] width 15 height 11
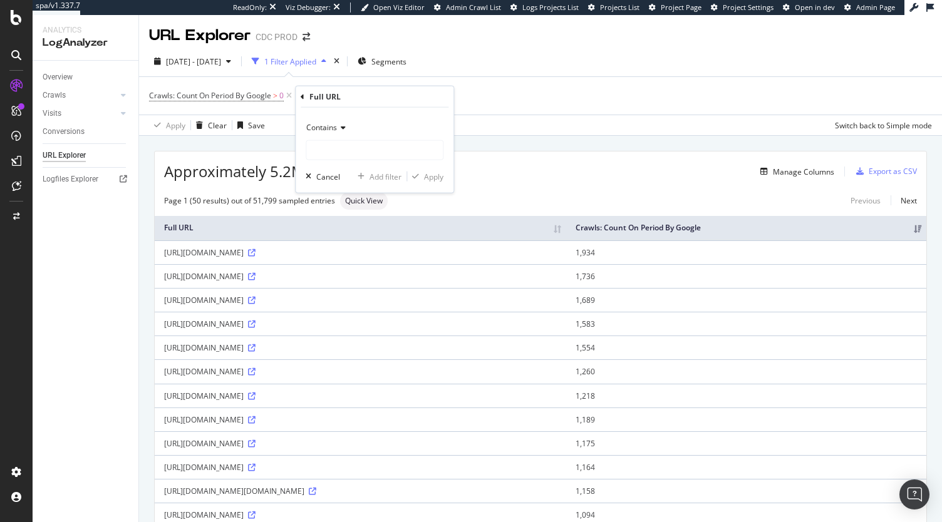
click at [341, 128] on icon at bounding box center [341, 128] width 9 height 8
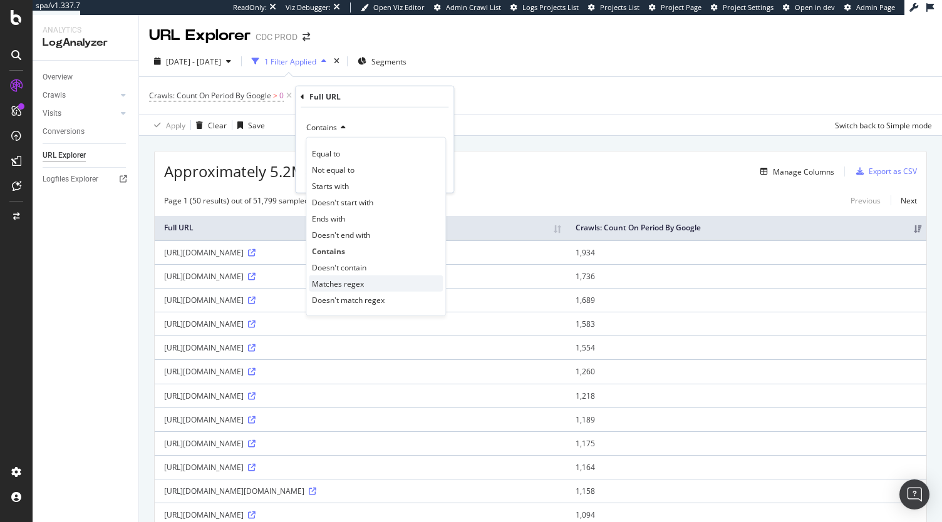
click at [337, 280] on span "Matches regex" at bounding box center [338, 283] width 52 height 11
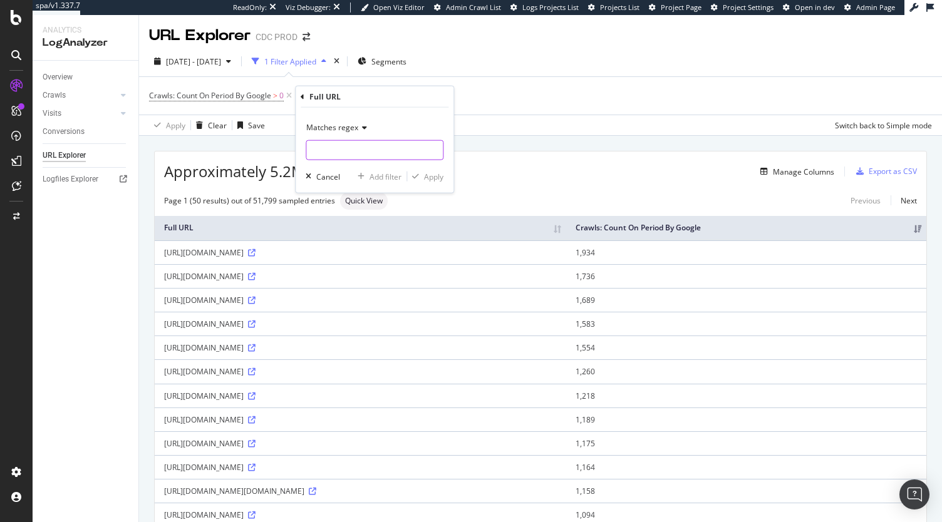
click at [333, 147] on input "text" at bounding box center [374, 150] width 136 height 20
paste input "[a-z]{2}_[A-Z]{2}"
type input "[a-z]{2}_[A-Z]{2}"
click at [436, 177] on div "Apply" at bounding box center [433, 176] width 19 height 11
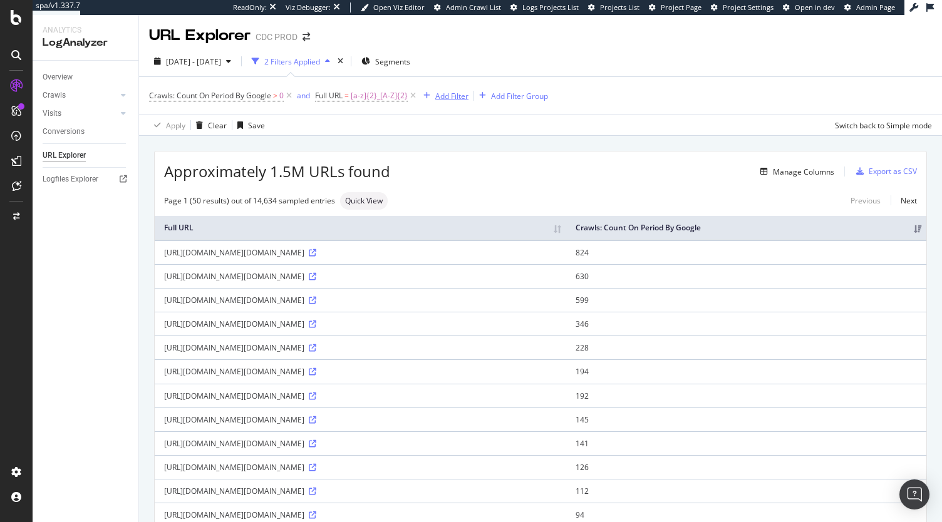
click at [444, 97] on div "Add Filter" at bounding box center [451, 96] width 33 height 11
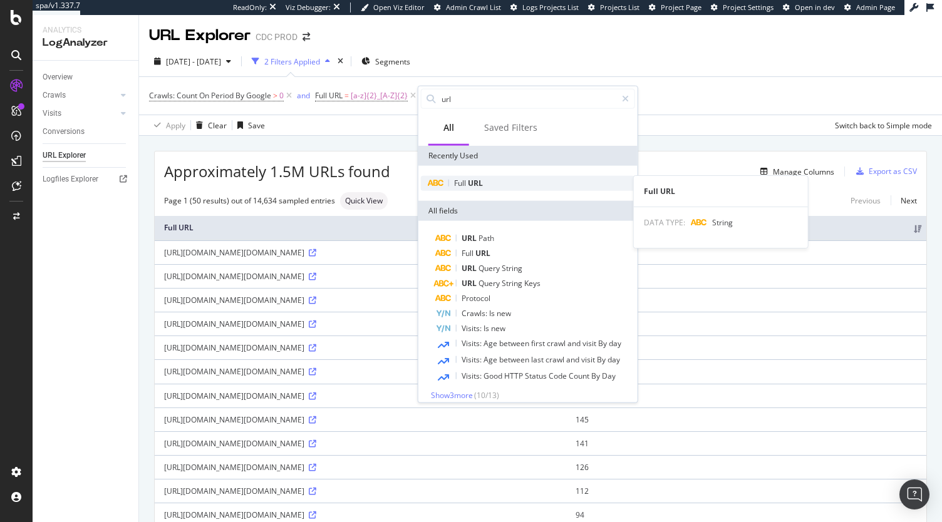
click at [486, 185] on div "Full URL" at bounding box center [528, 183] width 214 height 15
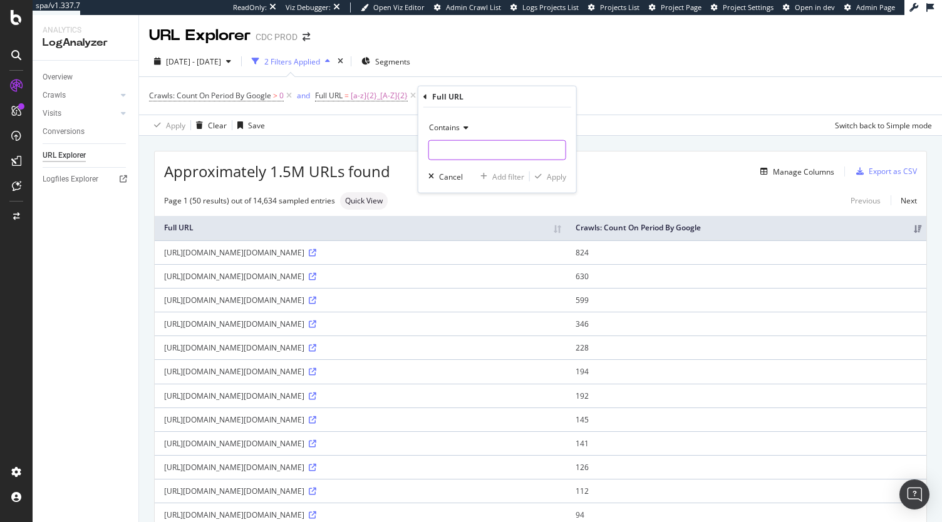
click at [473, 144] on input "text" at bounding box center [497, 150] width 136 height 20
type input "demandware"
click at [549, 173] on div "Apply" at bounding box center [556, 176] width 19 height 11
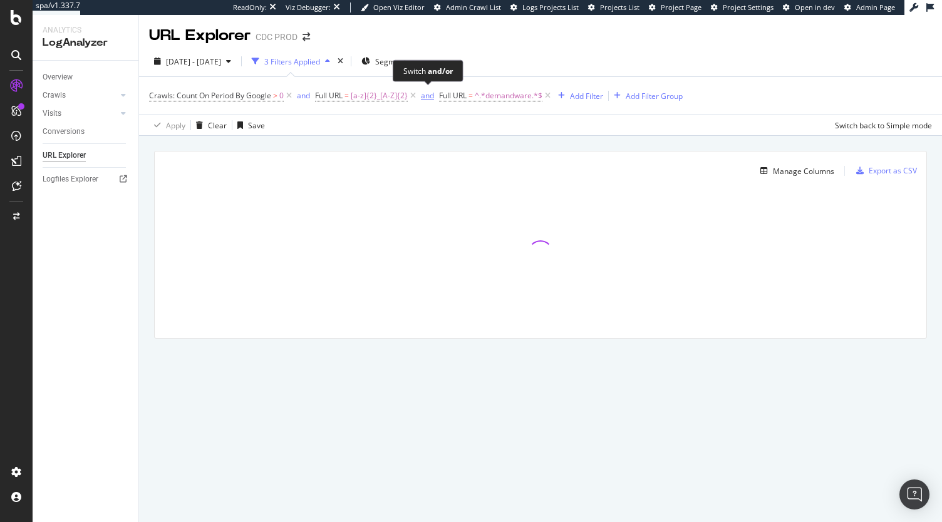
click at [430, 95] on div "and" at bounding box center [427, 95] width 13 height 11
click at [289, 96] on icon at bounding box center [289, 96] width 11 height 13
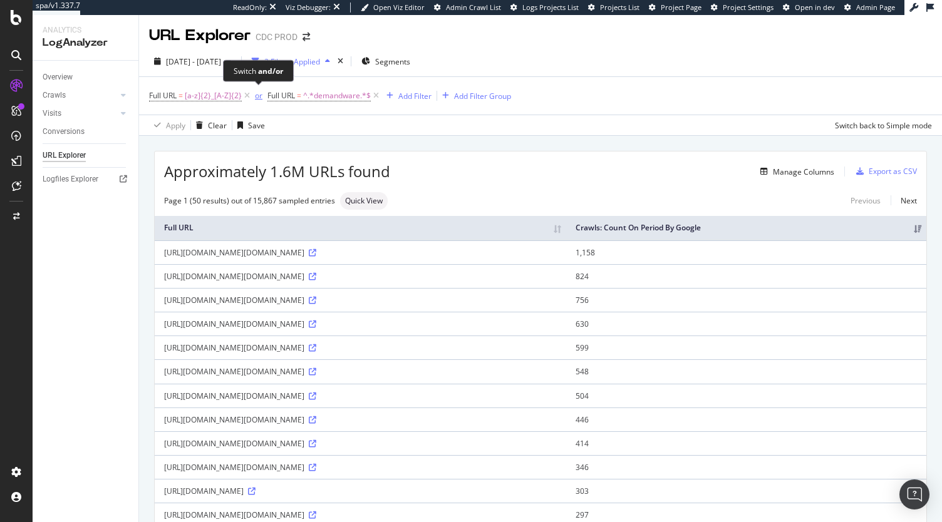
click at [260, 97] on div "or" at bounding box center [259, 95] width 8 height 11
click at [379, 93] on icon at bounding box center [381, 96] width 11 height 13
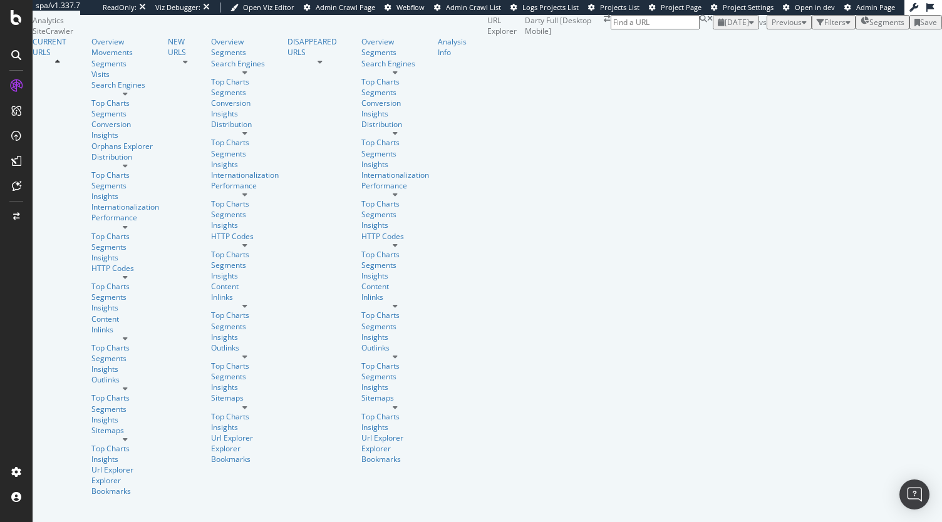
scroll to position [0, 1033]
click at [853, 299] on span "Create a Job Automation" at bounding box center [838, 300] width 85 height 11
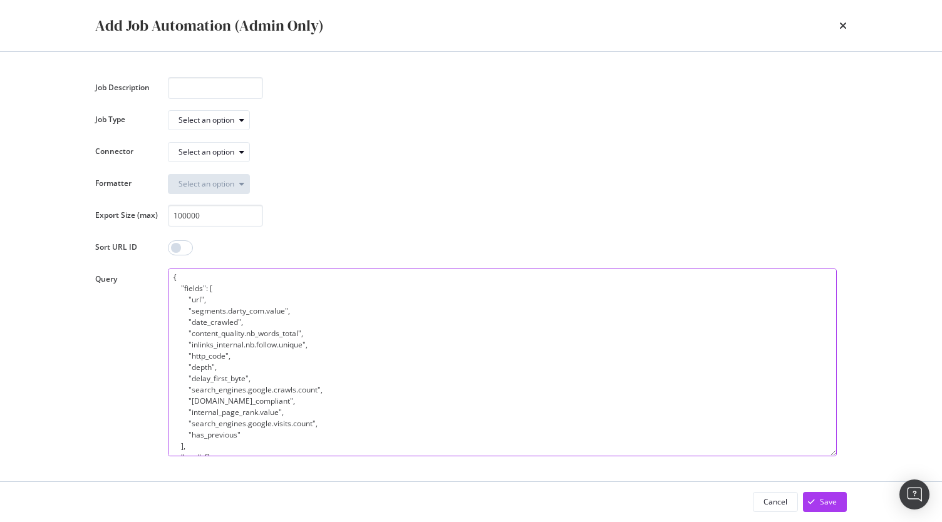
click at [373, 373] on textarea "{ "fields": [ "url", "segments.darty_com.value", "date_crawled", "content_quali…" at bounding box center [502, 363] width 669 height 188
drag, startPoint x: 257, startPoint y: 322, endPoint x: 194, endPoint y: 327, distance: 63.4
click at [194, 327] on textarea "{ "fields": [ "url", "segments.darty_com.value", "date_crawled", "content_quali…" at bounding box center [502, 363] width 669 height 188
click at [275, 324] on textarea "{ "fields": [ "url", "segments.darty_com.value", "date_crawled", "content_quali…" at bounding box center [502, 363] width 669 height 188
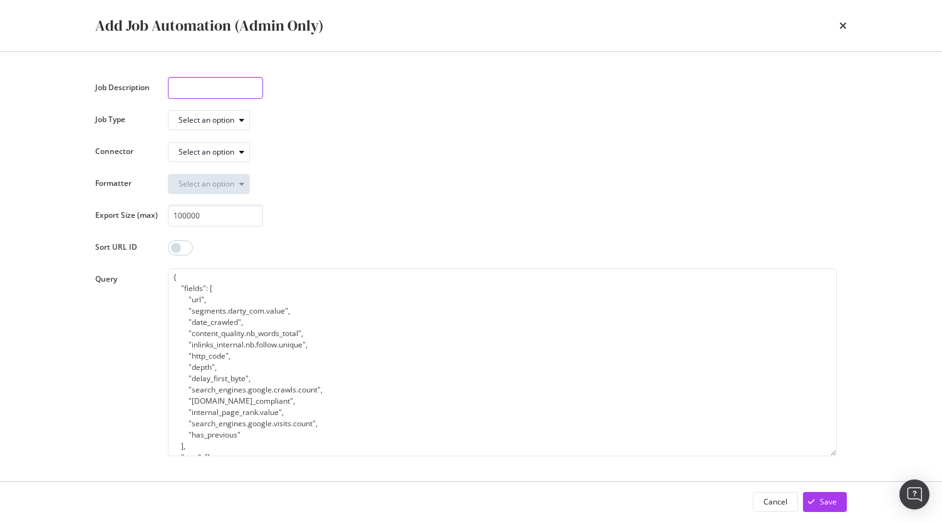
click at [234, 87] on input "modal" at bounding box center [215, 88] width 95 height 22
type input "[PERSON_NAME] Crawl Export"
click at [232, 113] on div "Select an option" at bounding box center [213, 120] width 71 height 18
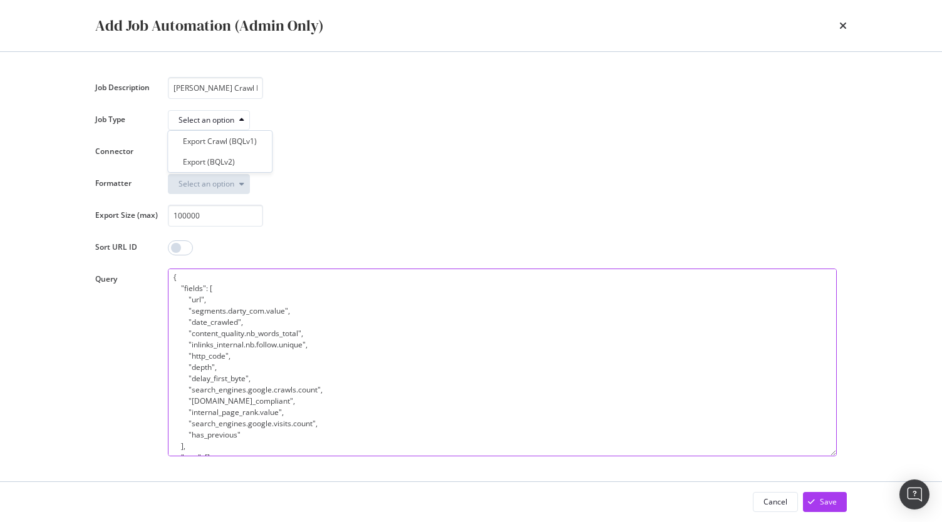
click at [258, 311] on textarea "{ "fields": [ "url", "segments.darty_com.value", "date_crawled", "content_quali…" at bounding box center [502, 363] width 669 height 188
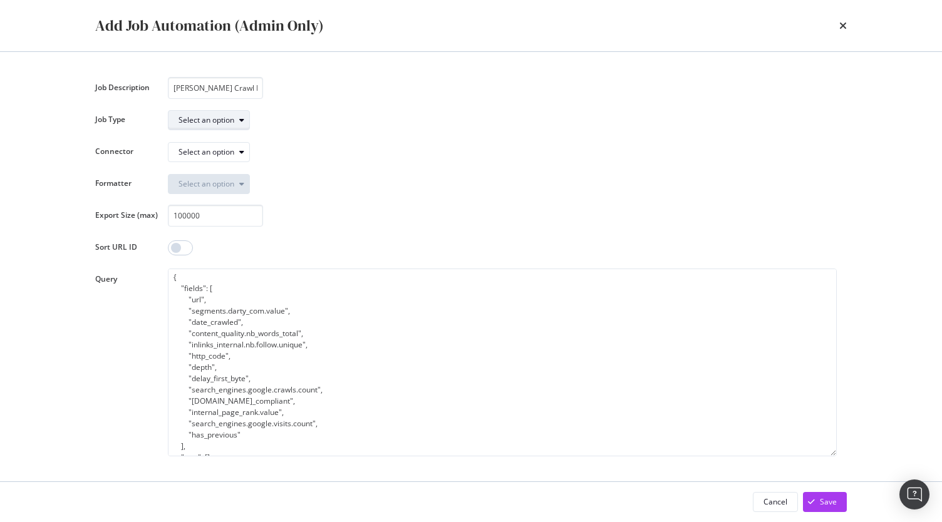
click at [230, 119] on div "Select an option" at bounding box center [206, 120] width 56 height 8
click at [229, 147] on div "Export Crawl (BQLv1)" at bounding box center [220, 141] width 94 height 16
click at [230, 155] on div "Select an option" at bounding box center [206, 152] width 56 height 8
click at [274, 168] on div "gs://prd-data-fnacdarty-seo_links-botify/" at bounding box center [252, 173] width 139 height 11
click at [187, 185] on div "Select an option" at bounding box center [206, 184] width 56 height 8
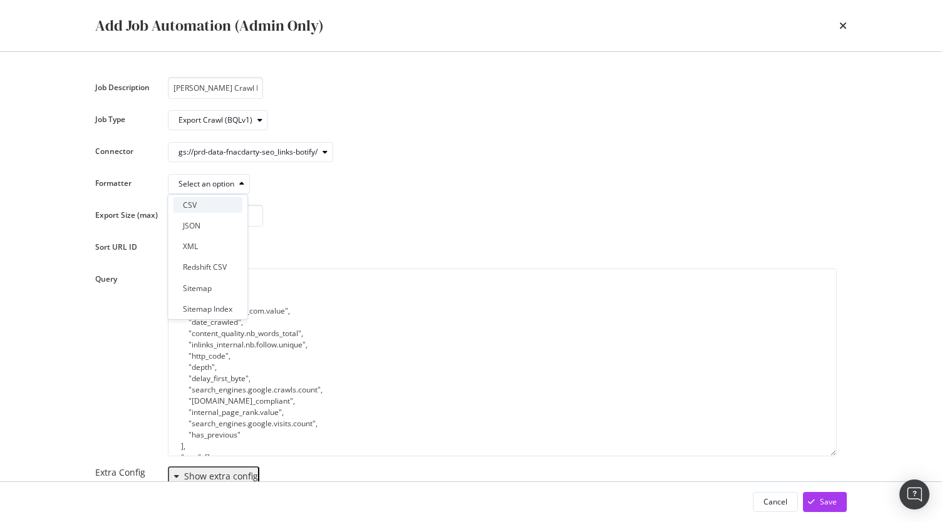
click at [202, 200] on div "CSV" at bounding box center [207, 205] width 69 height 16
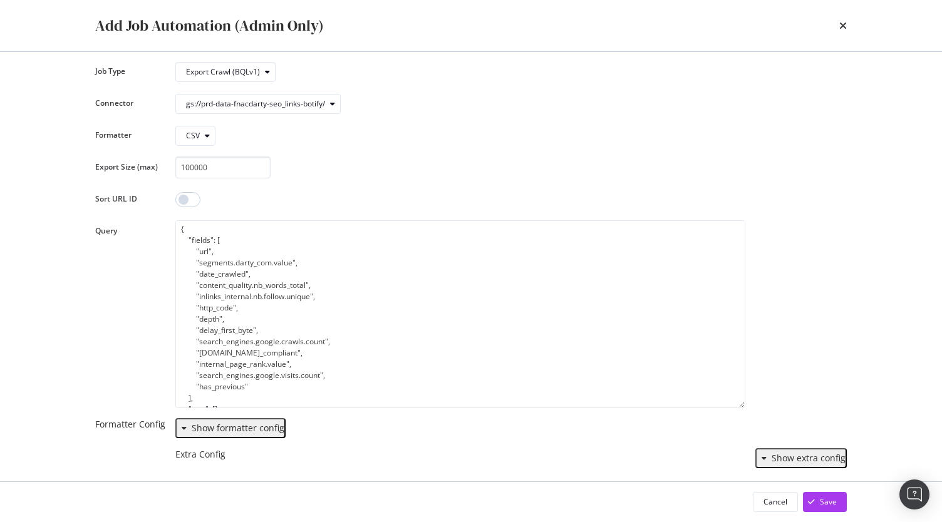
scroll to position [63, 0]
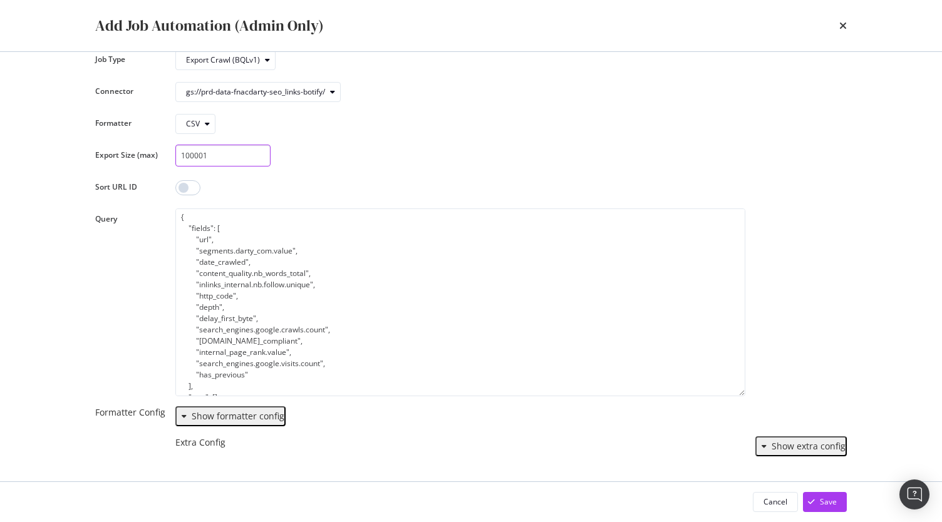
click at [254, 151] on input "100001" at bounding box center [222, 156] width 95 height 22
drag, startPoint x: 222, startPoint y: 151, endPoint x: 83, endPoint y: 152, distance: 139.0
click at [83, 152] on div "Job Description [PERSON_NAME] Crawl Export Job Type Export Crawl (BQLv1) Connec…" at bounding box center [470, 267] width 801 height 430
type input "5000000"
click at [240, 172] on div "Job Description Darty Crawl Export Job Type Export Crawl (BQLv1) Connector gs:/…" at bounding box center [470, 237] width 751 height 440
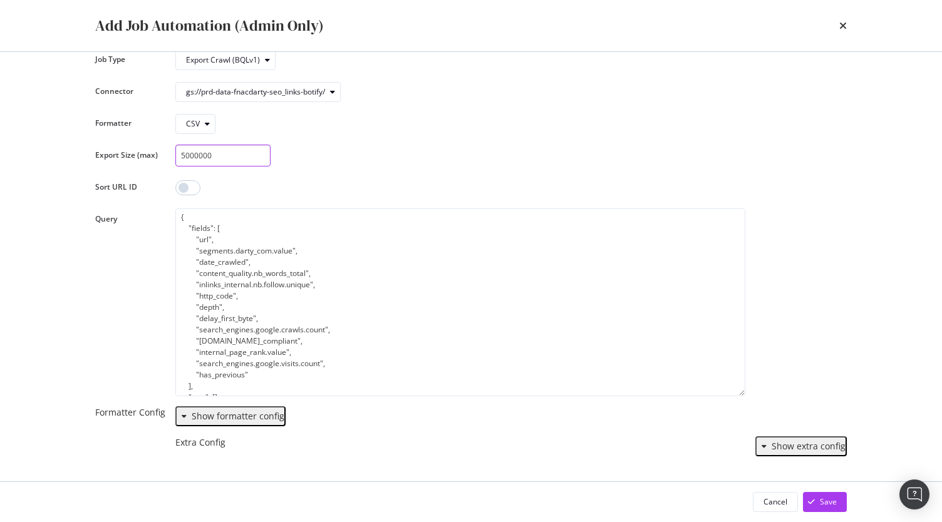
click at [191, 153] on input "5000000" at bounding box center [222, 156] width 95 height 22
click at [407, 145] on div "5000000" at bounding box center [460, 156] width 570 height 22
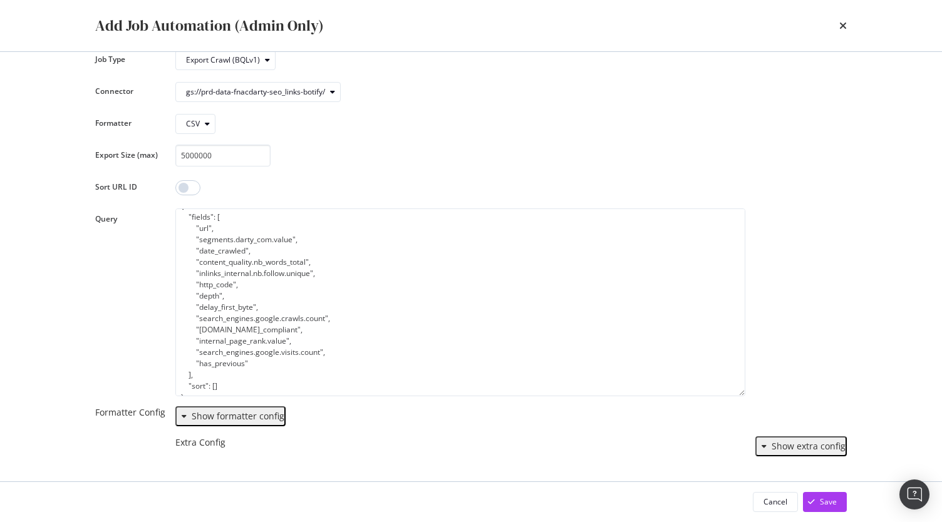
scroll to position [21, 0]
click at [192, 421] on div "Show formatter config" at bounding box center [238, 416] width 93 height 10
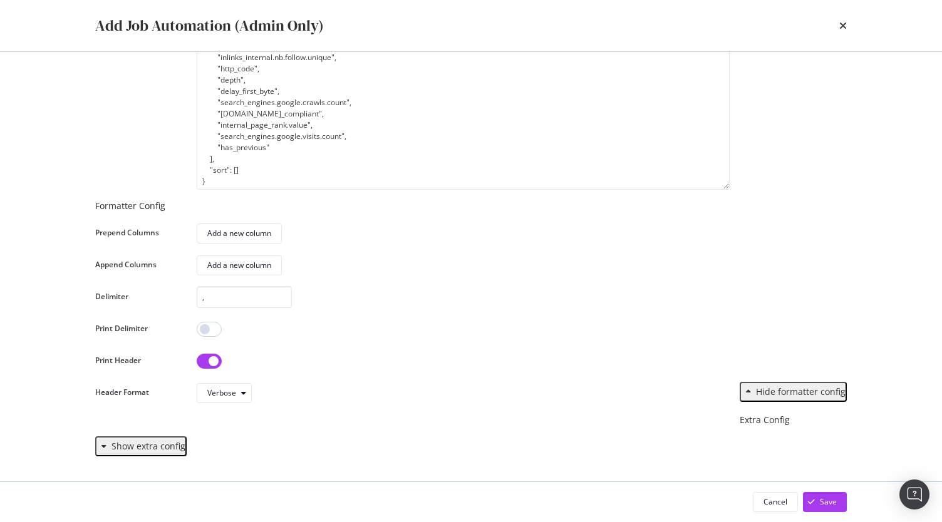
scroll to position [446, 0]
click at [138, 446] on div "Show extra config" at bounding box center [148, 446] width 74 height 10
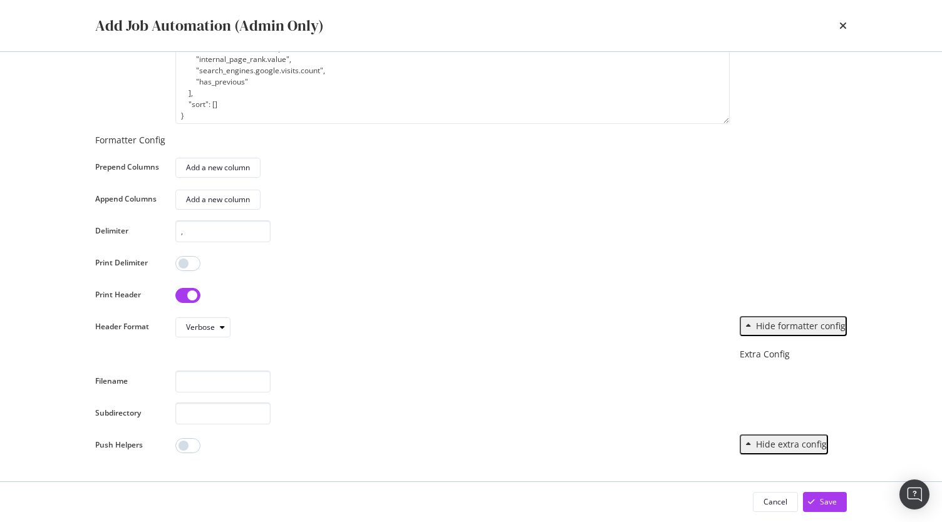
scroll to position [542, 0]
click at [215, 403] on input "modal" at bounding box center [222, 414] width 95 height 22
type input "Darty"
click at [376, 403] on div "Darty" at bounding box center [452, 414] width 554 height 22
click at [253, 371] on input "modal" at bounding box center [222, 382] width 95 height 22
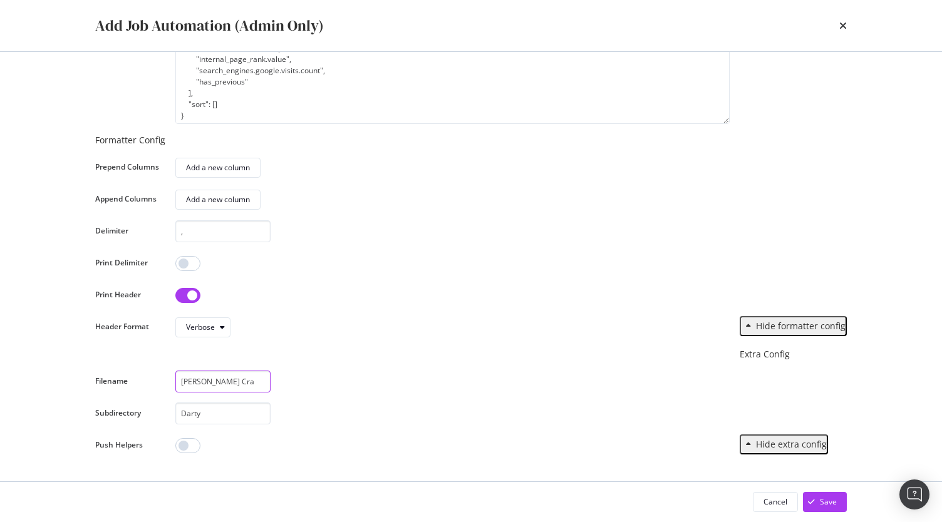
type input "Darty Craw"
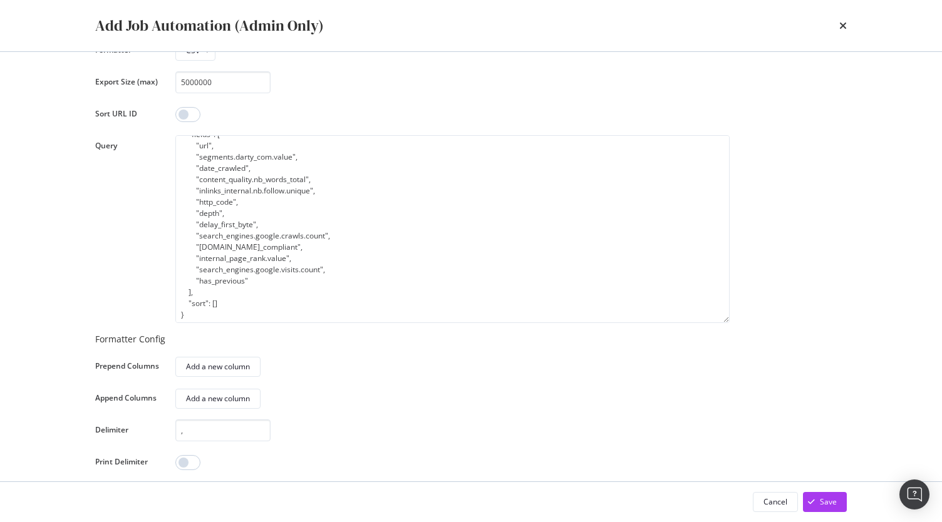
scroll to position [0, 0]
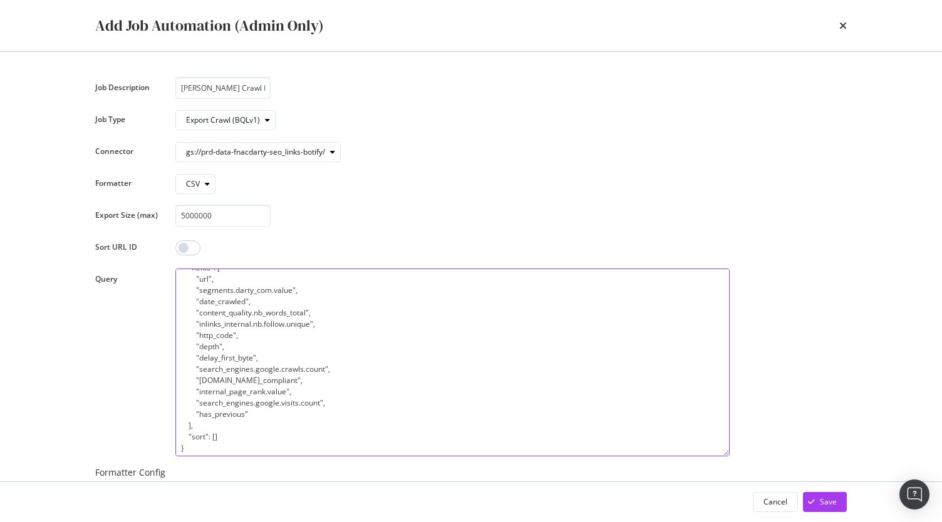
click at [263, 312] on textarea "{ "fields": [ "url", "segments.darty_com.value", "date_crawled", "content_quali…" at bounding box center [452, 363] width 554 height 188
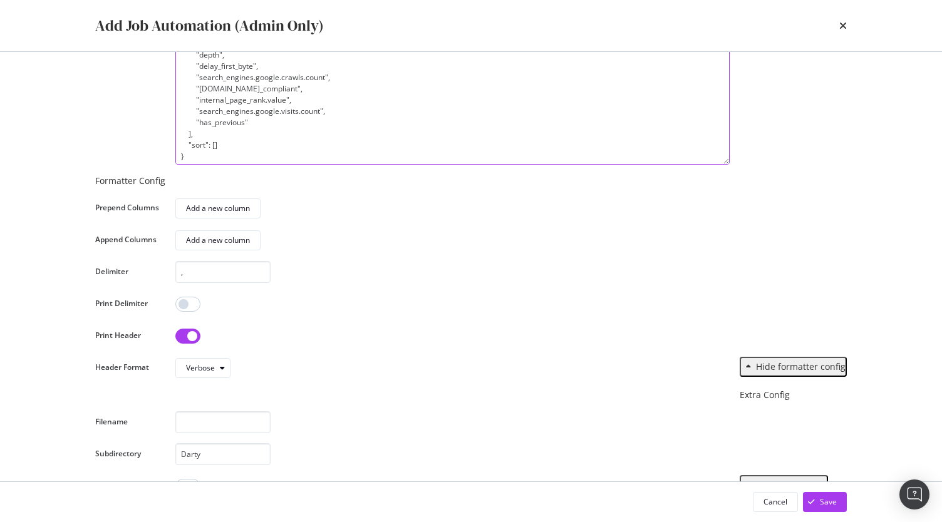
scroll to position [438, 0]
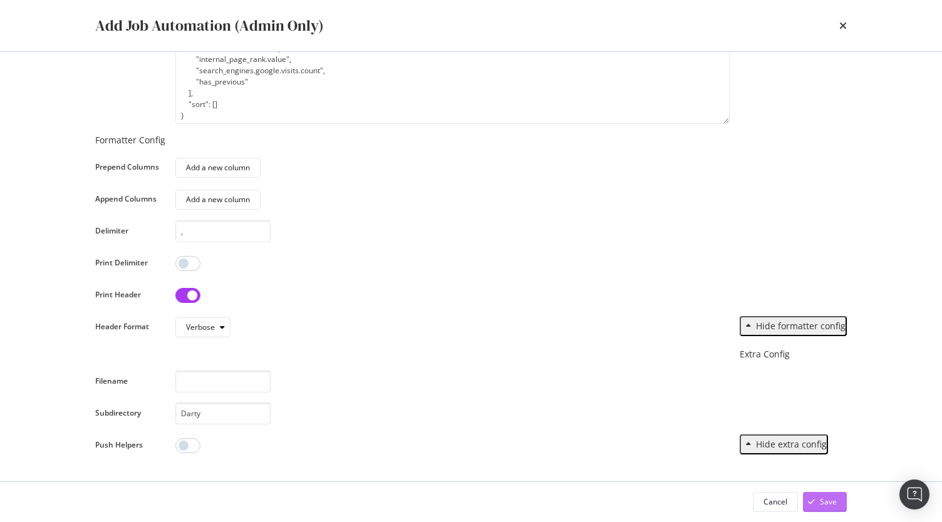
click at [835, 503] on div "Save" at bounding box center [828, 501] width 17 height 11
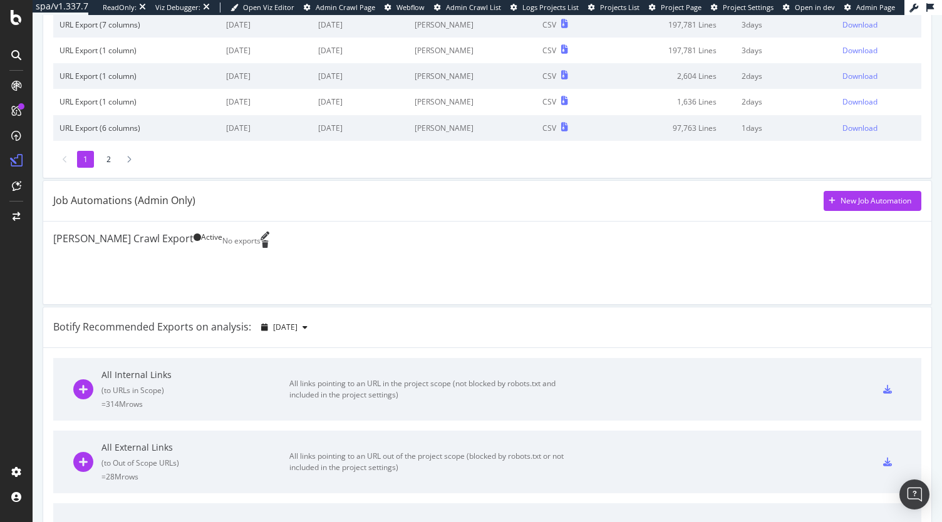
scroll to position [188, 0]
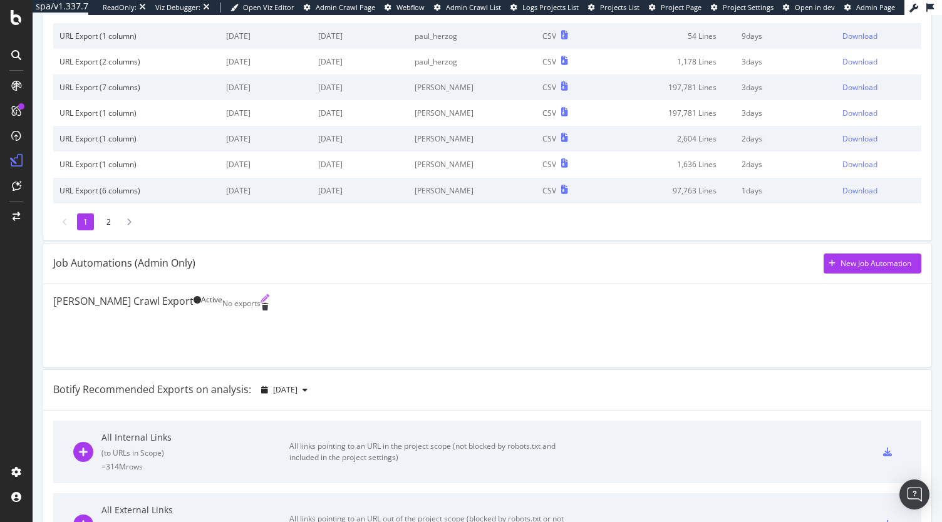
click at [269, 303] on icon "pencil" at bounding box center [264, 298] width 9 height 9
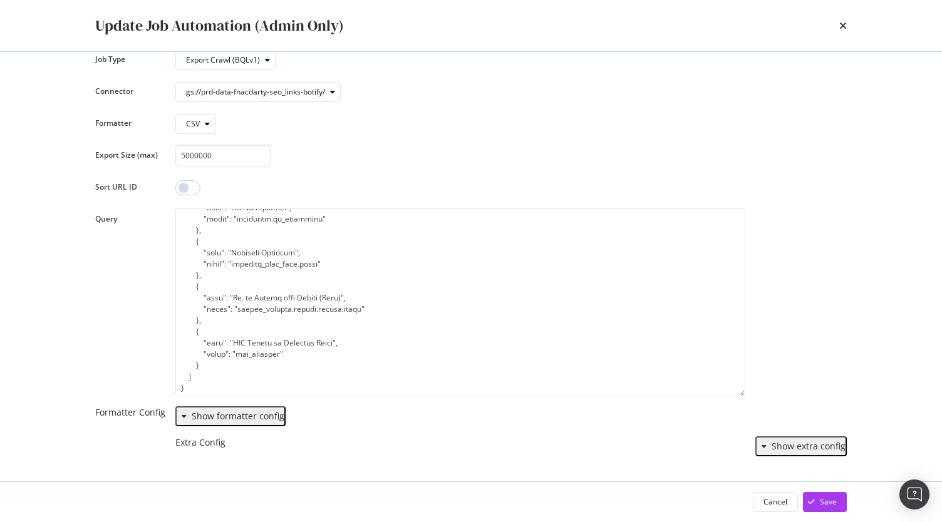
scroll to position [254, 0]
click at [771, 449] on div "Show extra config" at bounding box center [808, 446] width 74 height 10
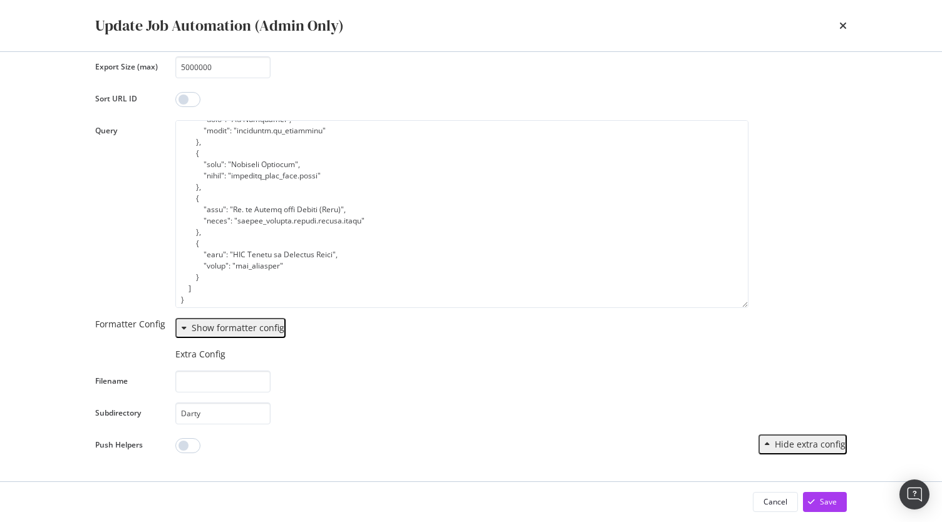
scroll to position [350, 0]
click at [192, 323] on div "Show formatter config" at bounding box center [238, 328] width 93 height 10
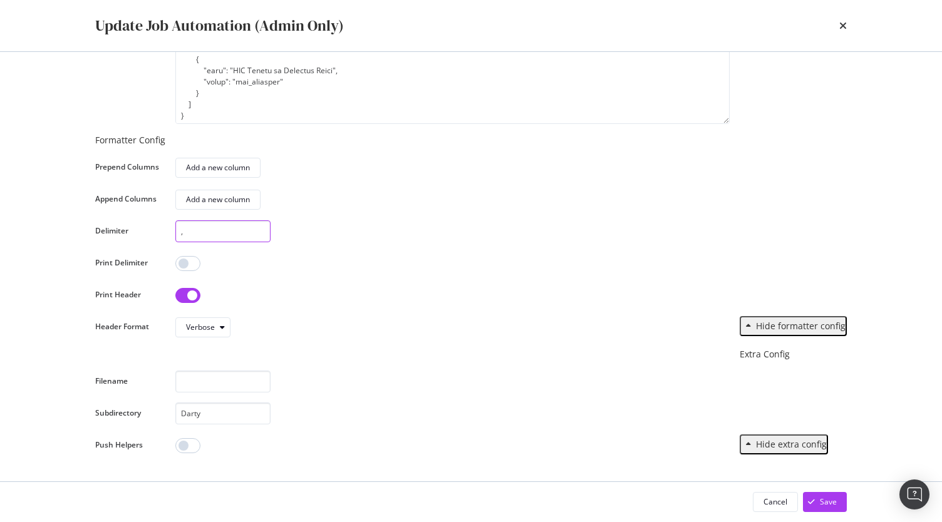
click at [209, 242] on input "," at bounding box center [222, 231] width 95 height 22
click at [417, 242] on div "," at bounding box center [452, 231] width 554 height 22
click at [203, 371] on input "modal" at bounding box center [222, 382] width 95 height 22
paste input "$project-$crawl.csv.gz"
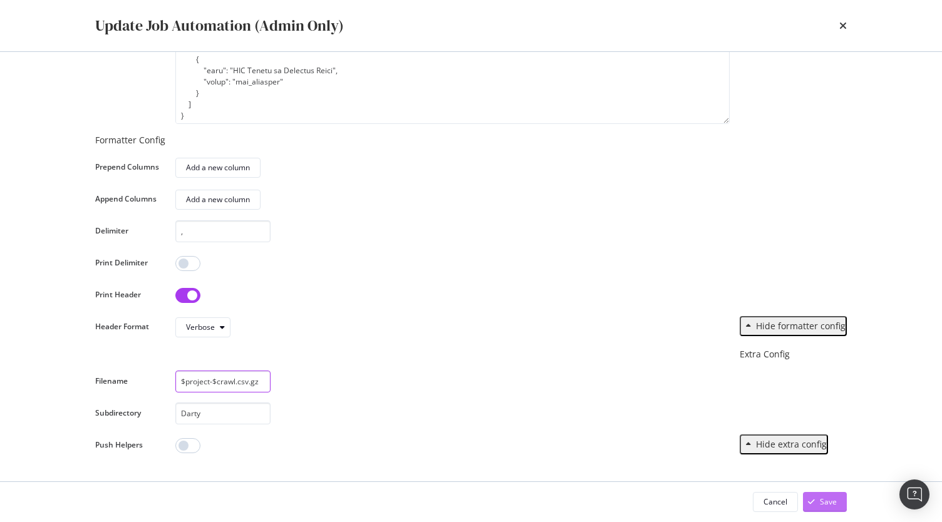
type input "$project-$crawl.csv.gz"
click at [839, 498] on button "Save" at bounding box center [825, 502] width 44 height 20
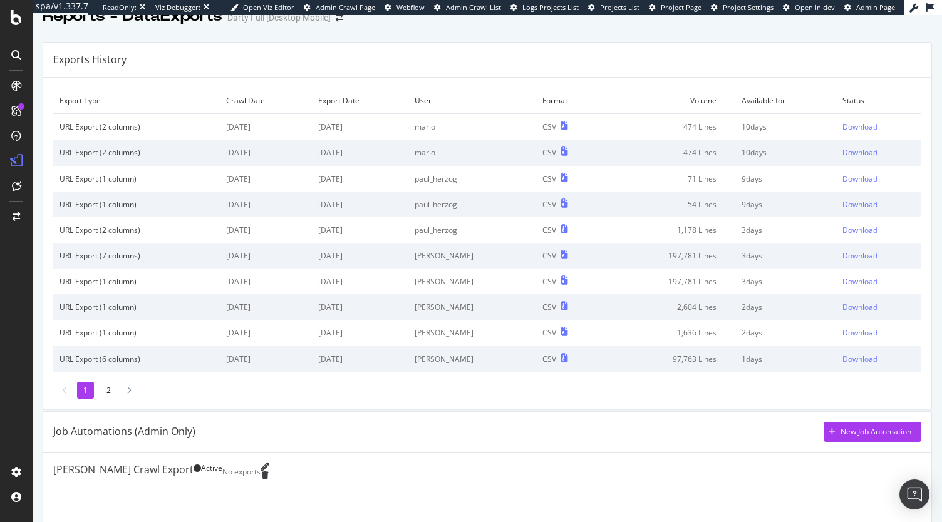
scroll to position [0, 0]
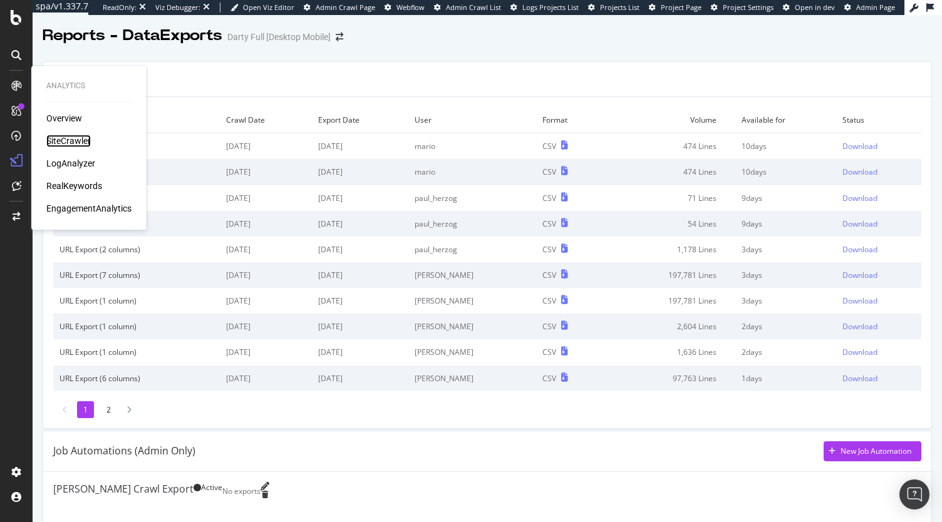
click at [86, 143] on div "SiteCrawler" at bounding box center [68, 141] width 44 height 13
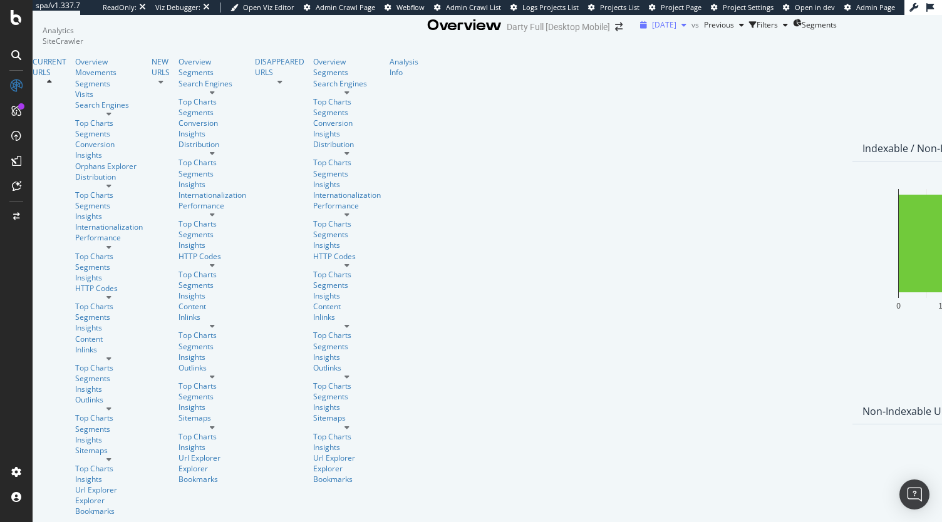
click at [635, 34] on div "2025 Jul. 31st" at bounding box center [663, 25] width 56 height 19
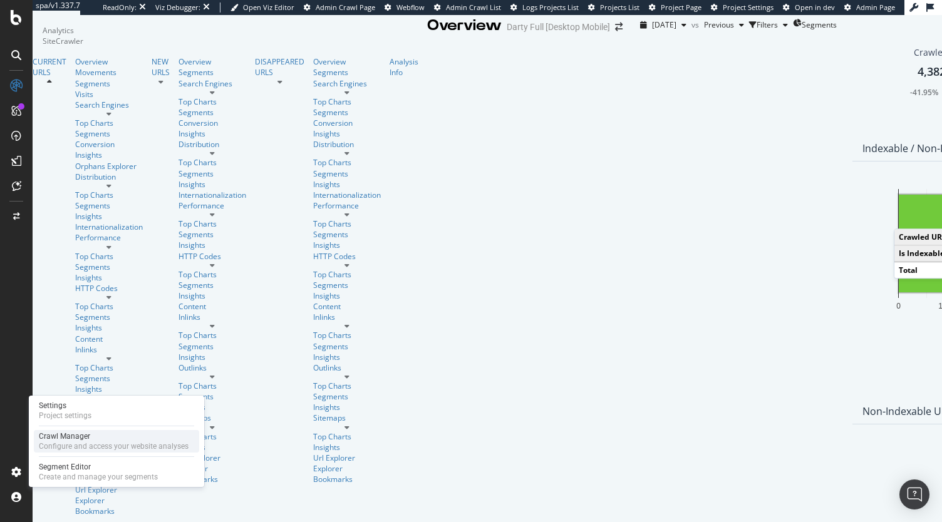
click at [77, 442] on div "Configure and access your website analyses" at bounding box center [114, 446] width 150 height 10
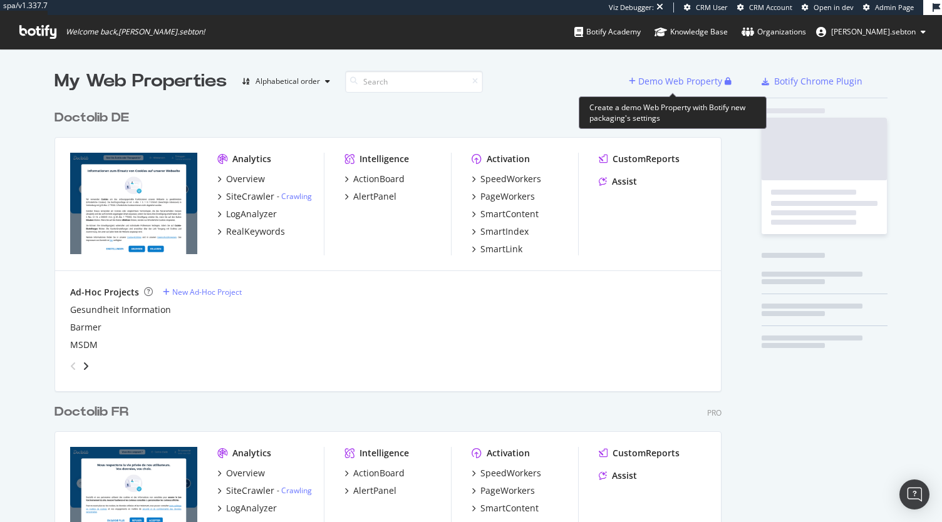
scroll to position [512, 922]
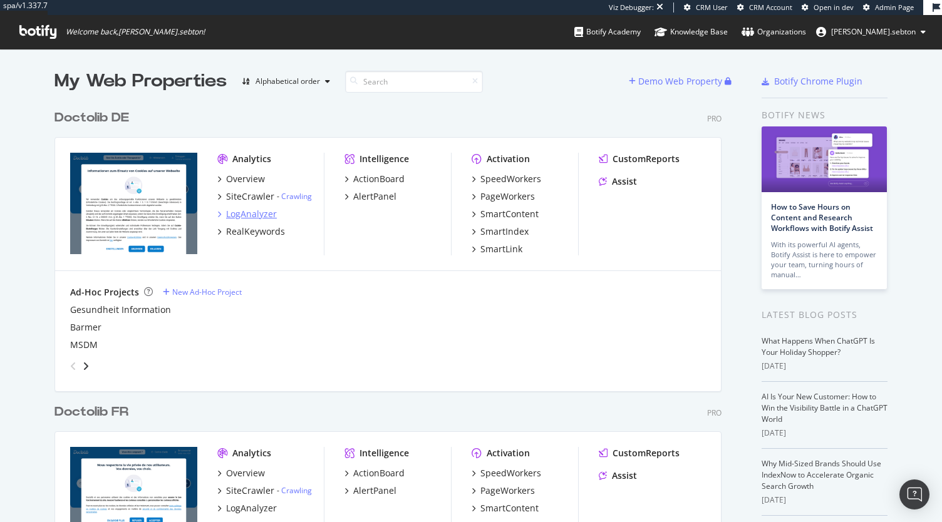
click at [239, 208] on div "LogAnalyzer" at bounding box center [251, 214] width 51 height 13
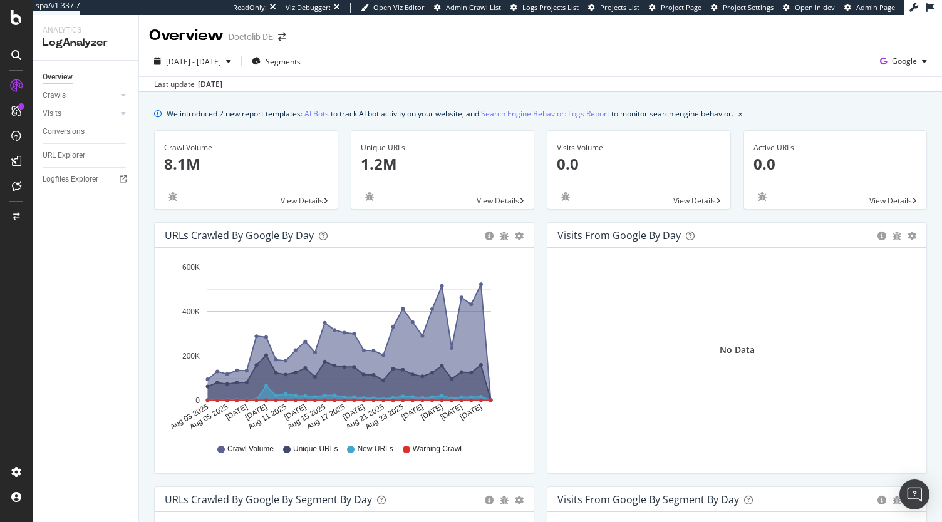
click at [882, 72] on div "[DATE] - [DATE] Segments Google" at bounding box center [540, 63] width 803 height 25
click at [916, 56] on div "Google" at bounding box center [903, 61] width 57 height 19
click at [849, 81] on div "OpenAI" at bounding box center [821, 73] width 86 height 18
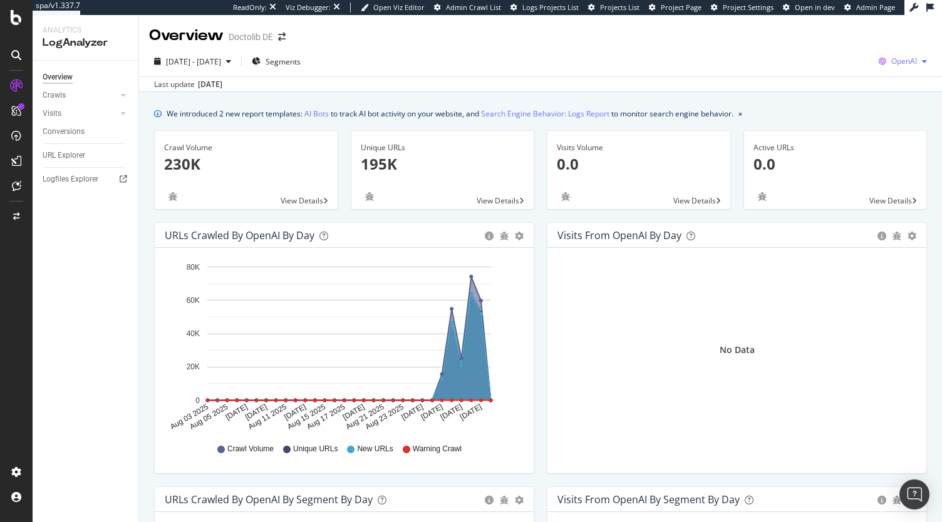
click at [917, 62] on div "button" at bounding box center [924, 62] width 15 height 8
click at [840, 94] on span "Other AI Bots" at bounding box center [829, 96] width 46 height 11
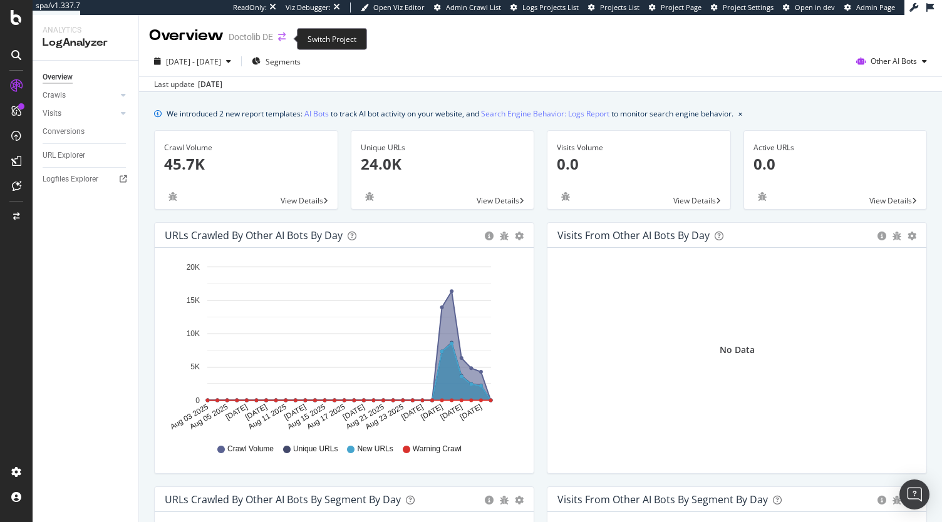
click at [283, 36] on icon "arrow-right-arrow-left" at bounding box center [282, 37] width 8 height 9
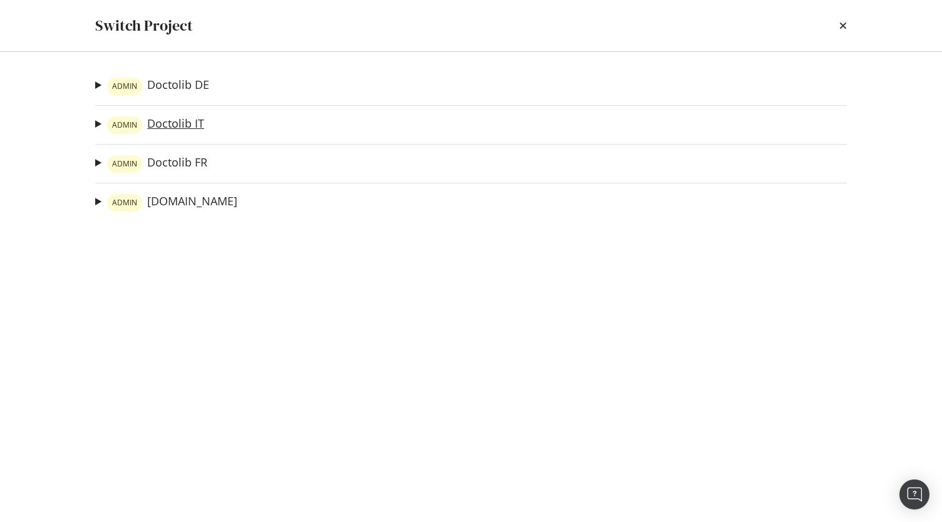
click at [189, 126] on link "ADMIN Doctolib IT" at bounding box center [155, 125] width 97 height 18
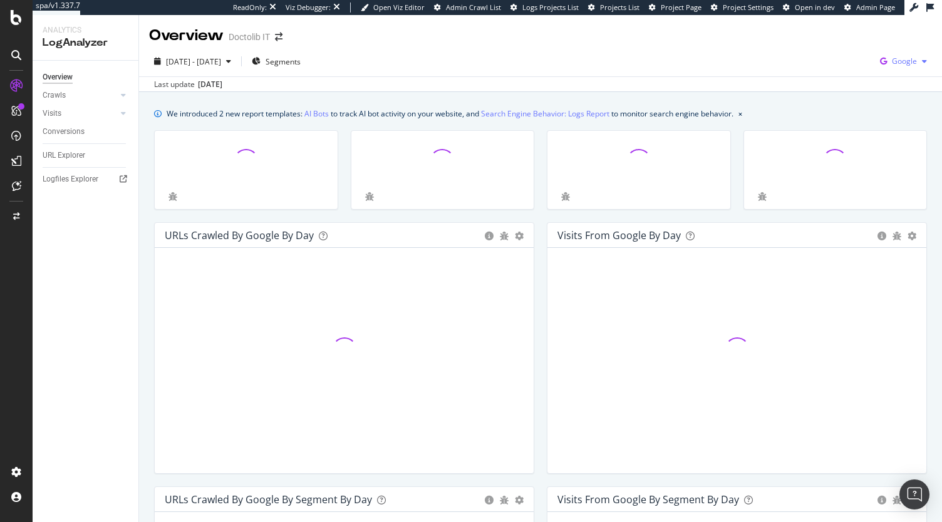
click at [892, 59] on span "Google" at bounding box center [904, 61] width 25 height 11
click at [845, 78] on span "OpenAI" at bounding box center [831, 73] width 46 height 11
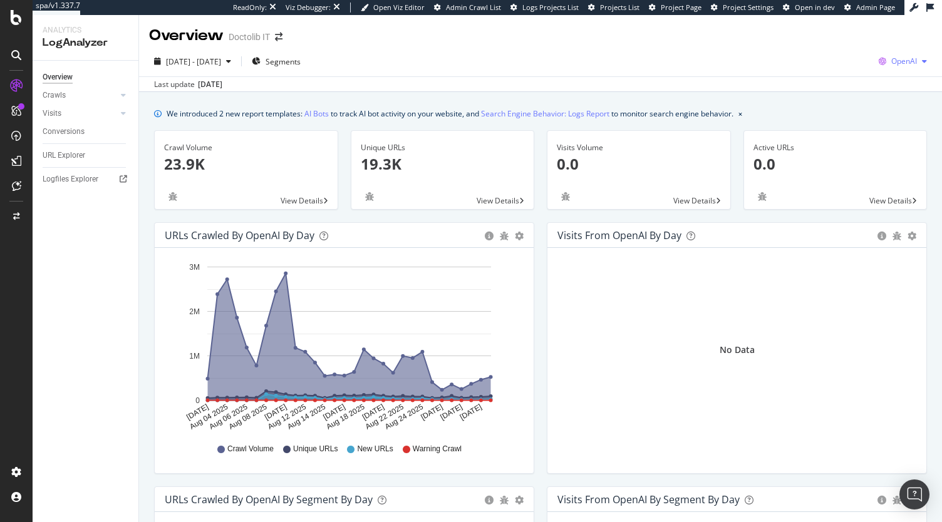
click at [894, 65] on span "OpenAI" at bounding box center [904, 61] width 26 height 11
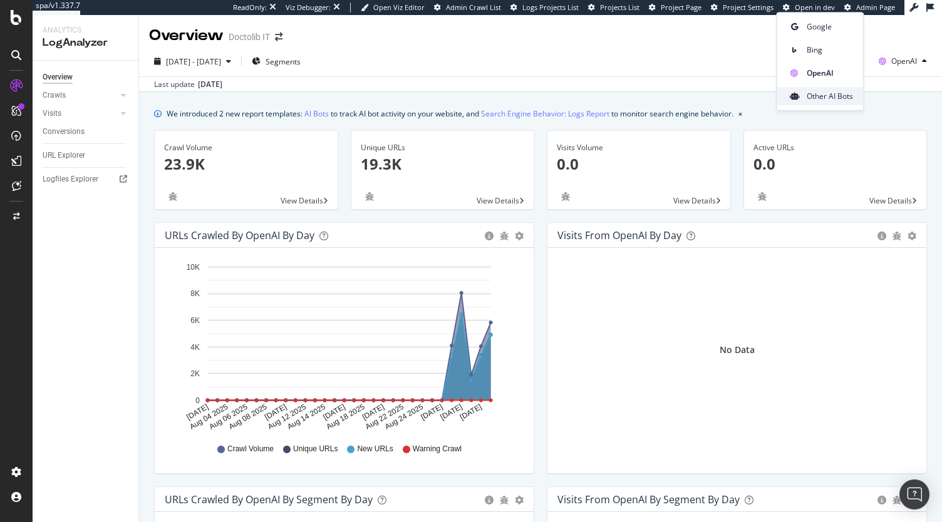
click at [829, 93] on span "Other AI Bots" at bounding box center [829, 96] width 46 height 11
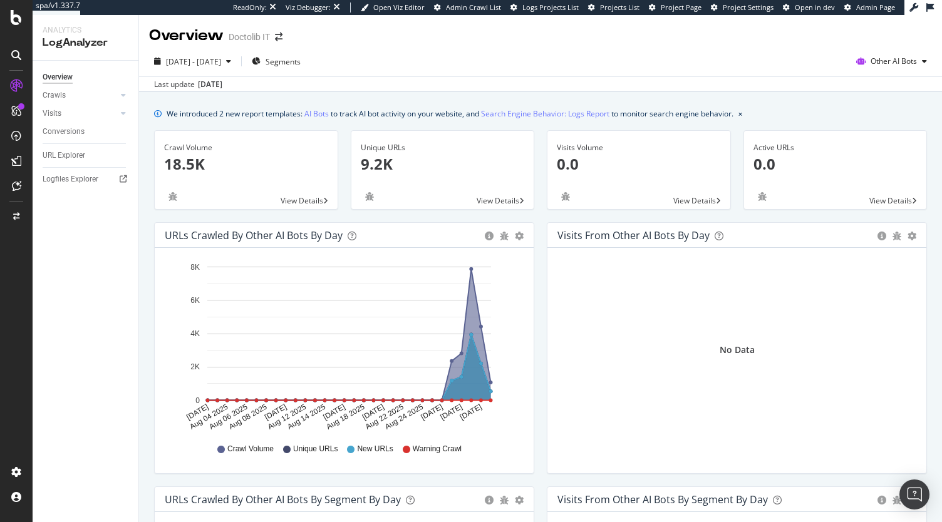
click at [277, 43] on div "Overview Doctolib IT" at bounding box center [222, 35] width 146 height 21
click at [279, 39] on icon "arrow-right-arrow-left" at bounding box center [279, 37] width 8 height 9
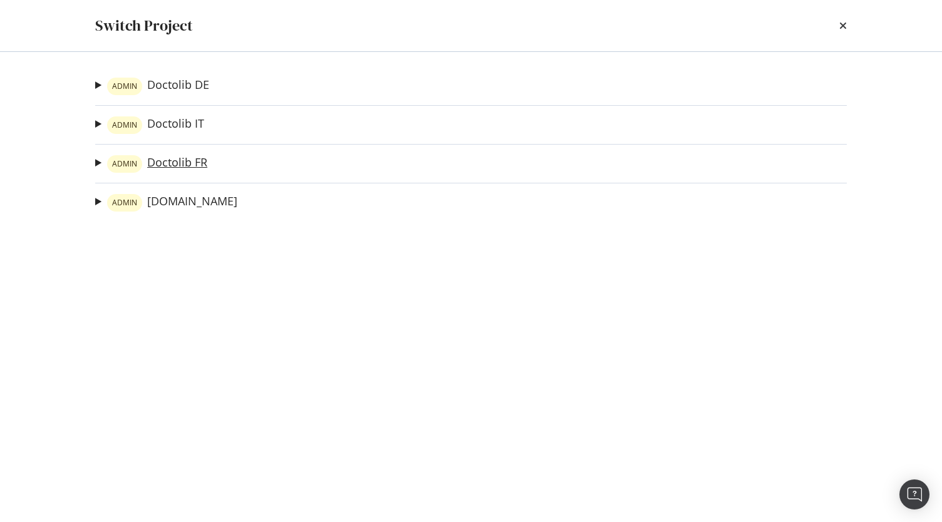
click at [185, 169] on link "ADMIN Doctolib FR" at bounding box center [157, 164] width 100 height 18
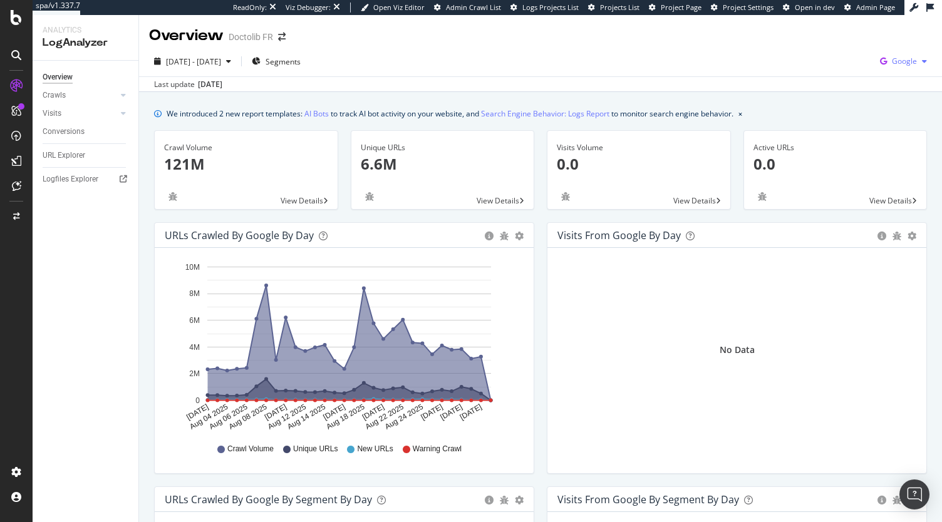
click at [903, 62] on span "Google" at bounding box center [904, 61] width 25 height 11
click at [826, 75] on span "OpenAI" at bounding box center [831, 73] width 46 height 11
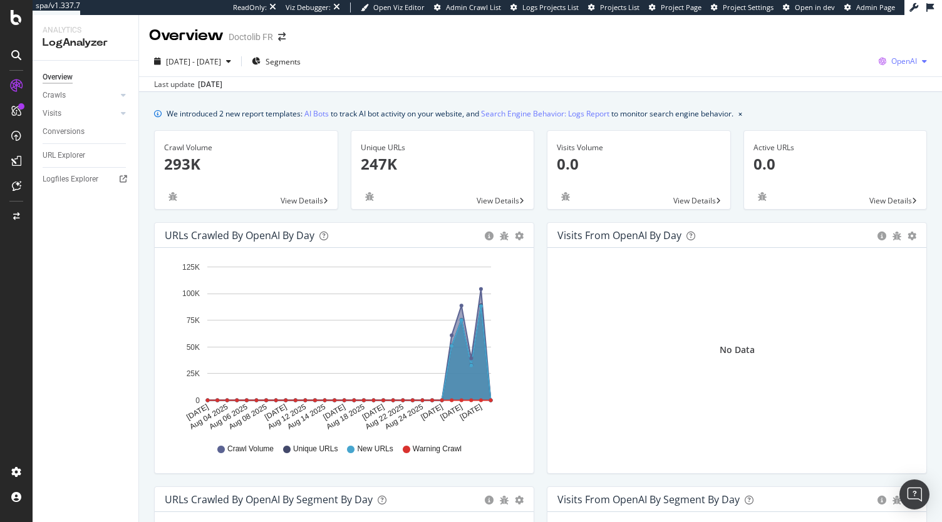
click at [893, 62] on span "OpenAI" at bounding box center [904, 61] width 26 height 11
click at [834, 91] on span "Other AI Bots" at bounding box center [829, 96] width 46 height 11
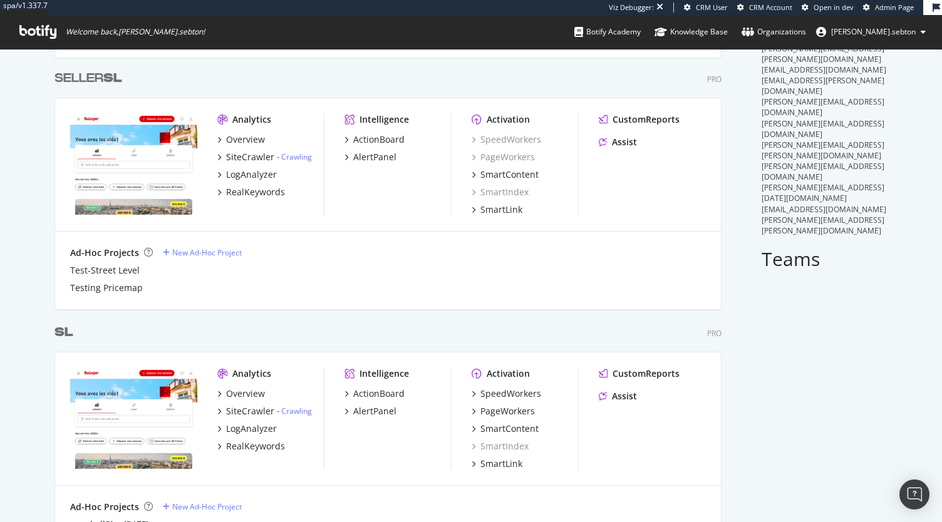
scroll to position [376, 0]
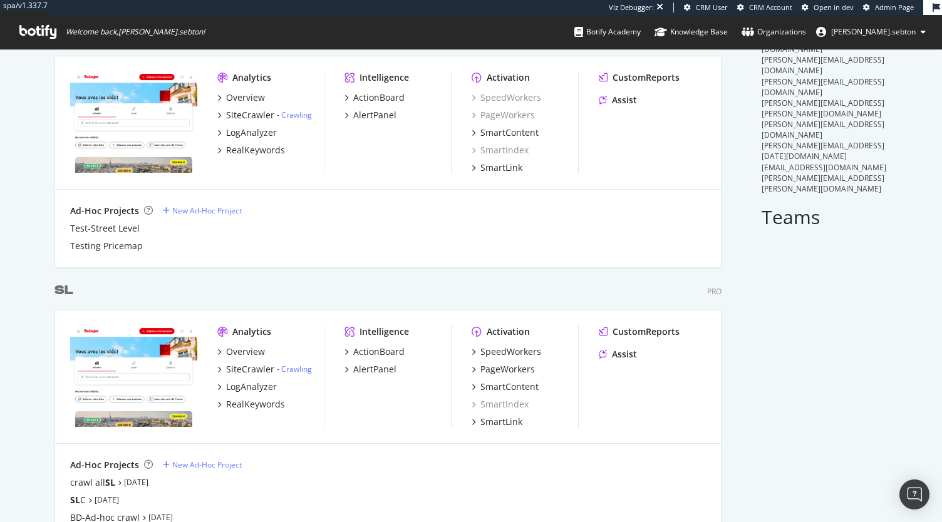
type input "sl"
click at [69, 294] on div "SL" at bounding box center [66, 291] width 24 height 18
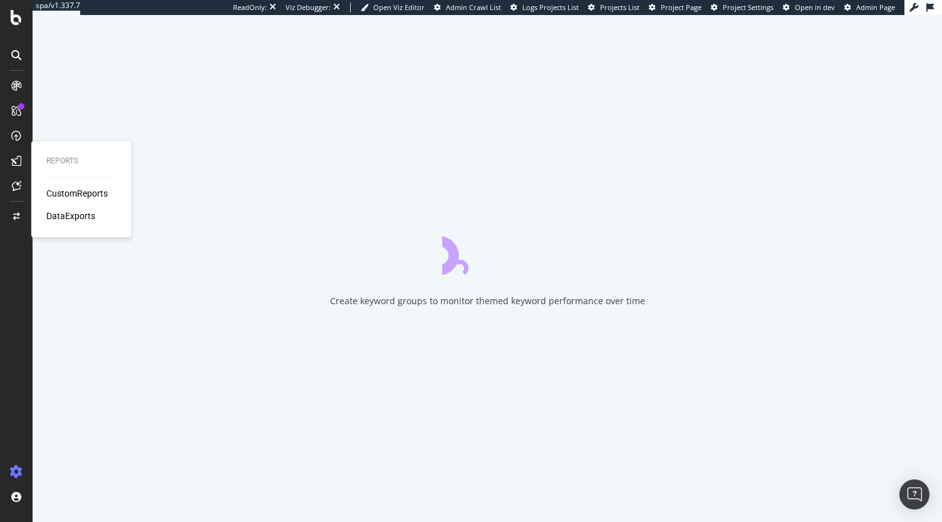
click at [60, 220] on div "DataExports" at bounding box center [70, 216] width 49 height 13
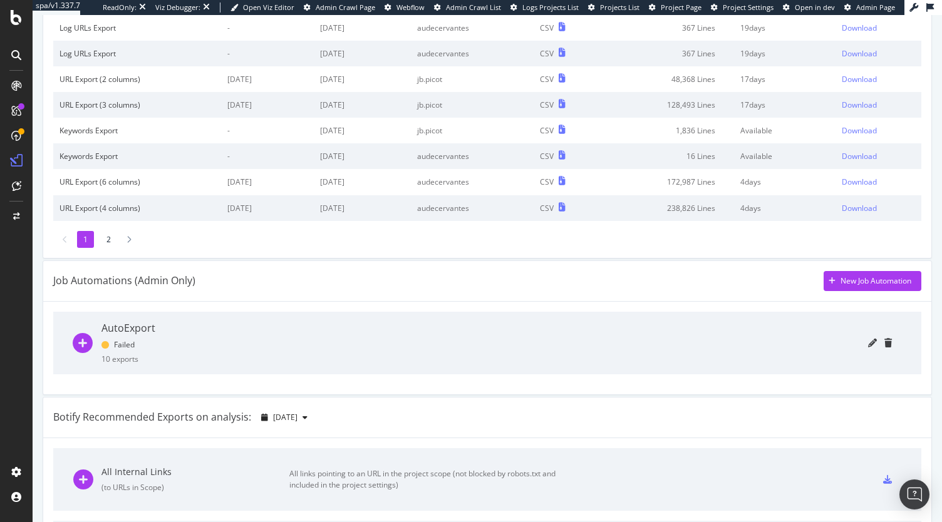
scroll to position [188, 0]
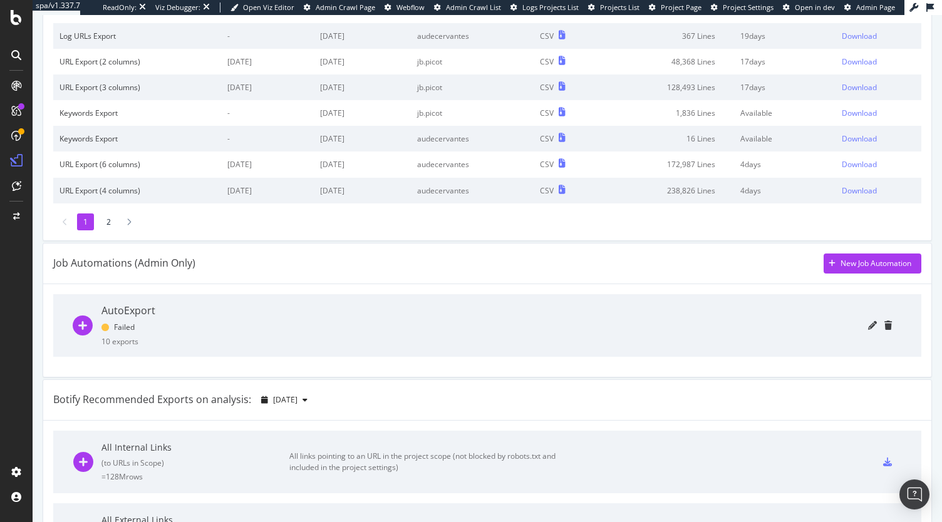
click at [84, 320] on icon "plus-circle" at bounding box center [83, 326] width 20 height 20
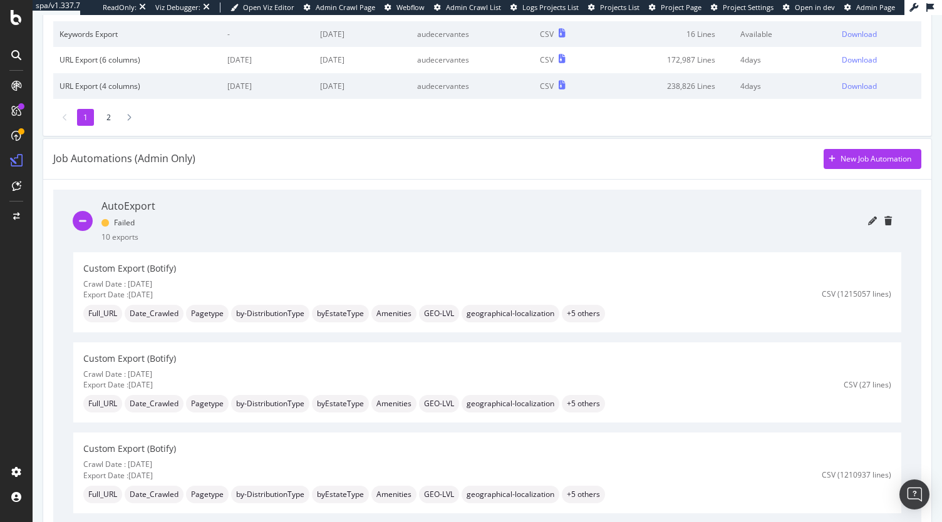
scroll to position [250, 0]
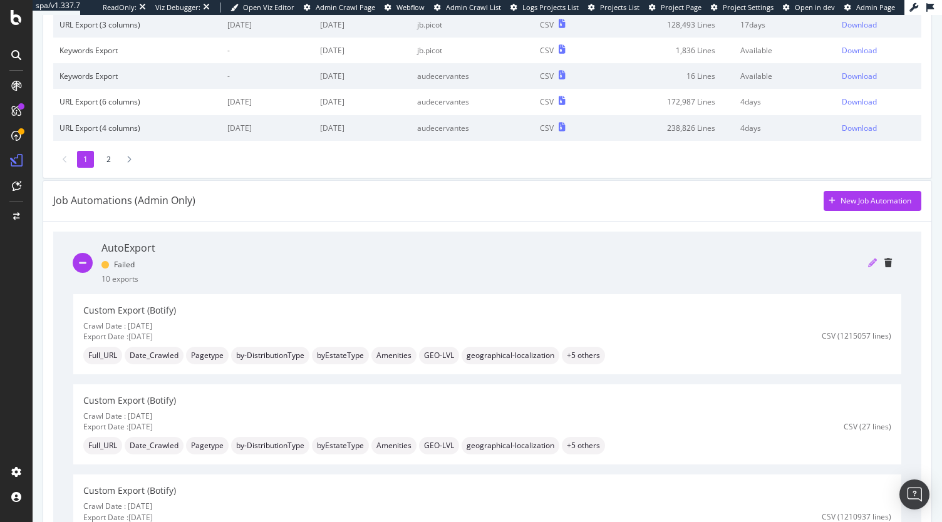
click at [868, 261] on icon "pencil" at bounding box center [872, 263] width 9 height 9
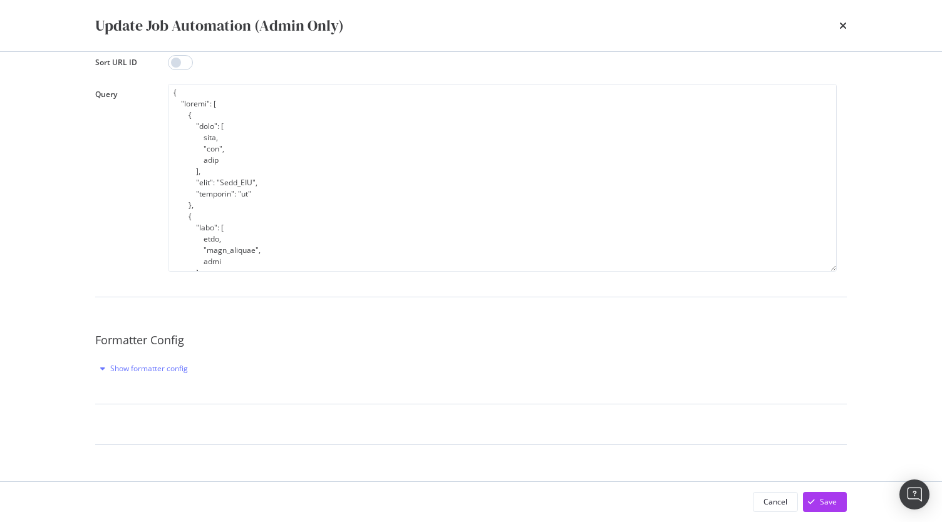
scroll to position [306, 0]
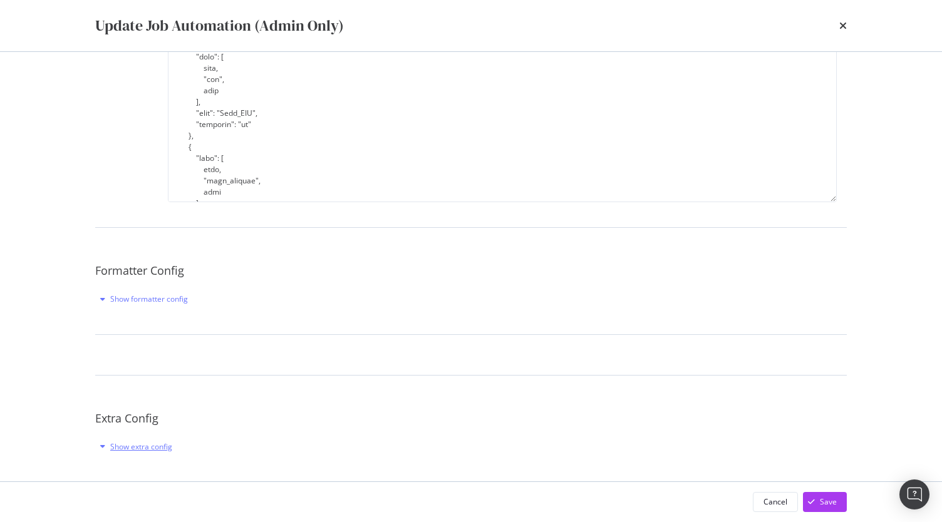
click at [138, 448] on div "Show extra config" at bounding box center [141, 446] width 62 height 11
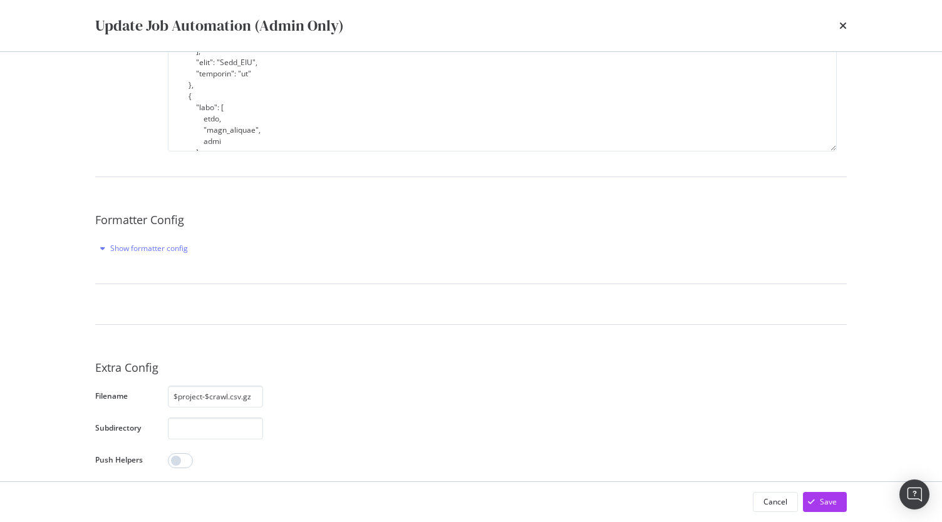
scroll to position [401, 0]
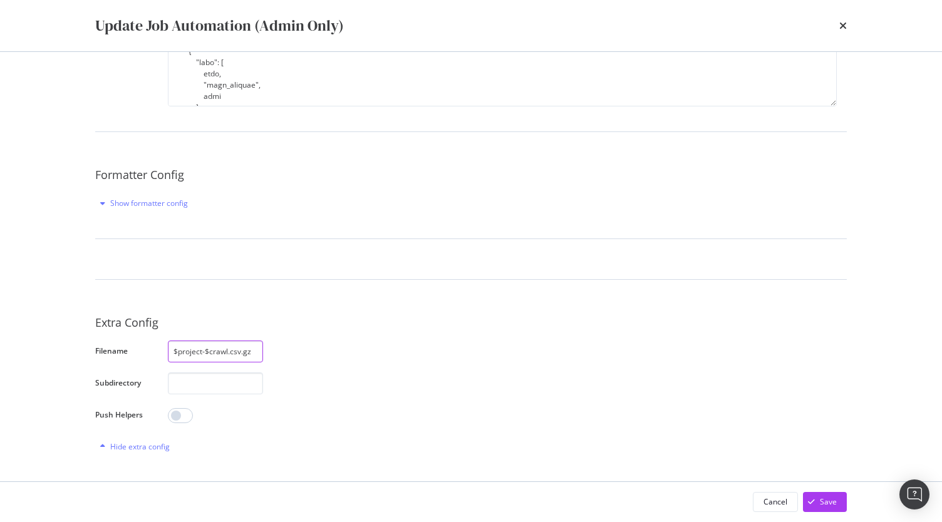
drag, startPoint x: 259, startPoint y: 351, endPoint x: 55, endPoint y: 344, distance: 203.6
click at [55, 344] on div "Update Job Automation (Admin Only) Errors Query : "Fields do not exist: [\"segm…" at bounding box center [471, 261] width 942 height 522
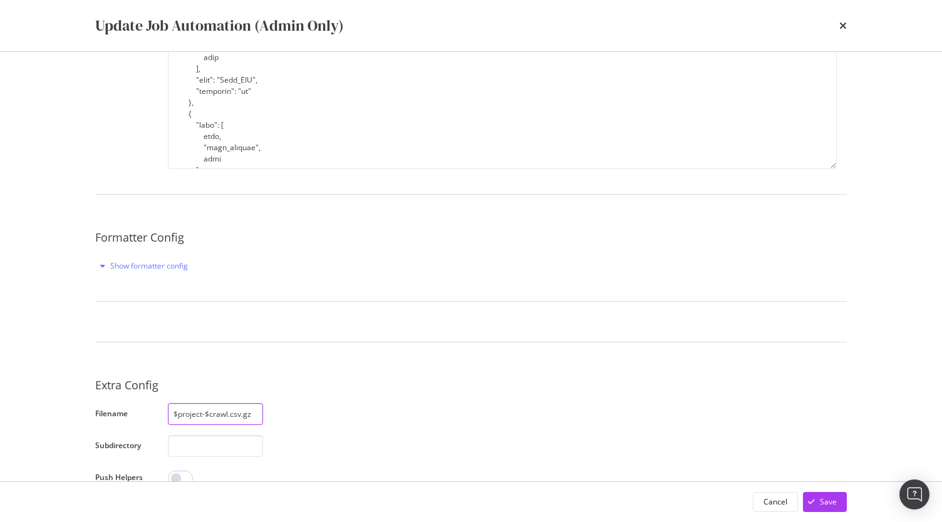
scroll to position [0, 0]
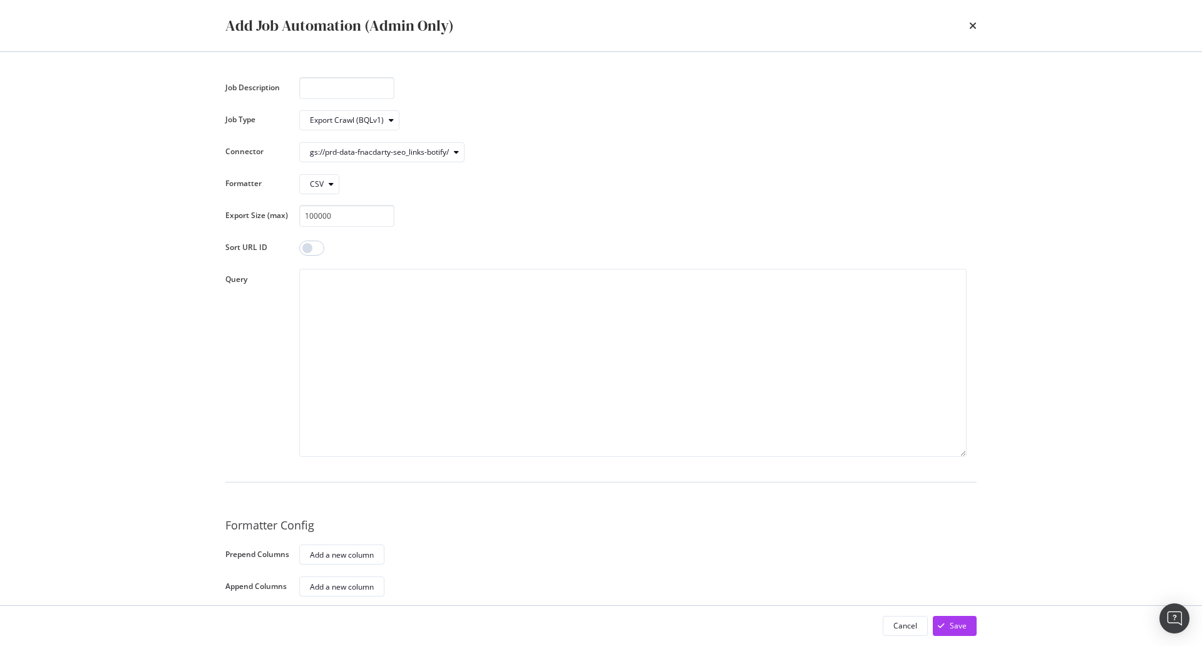
scroll to position [128, 0]
